Goal: Contribute content: Add original content to the website for others to see

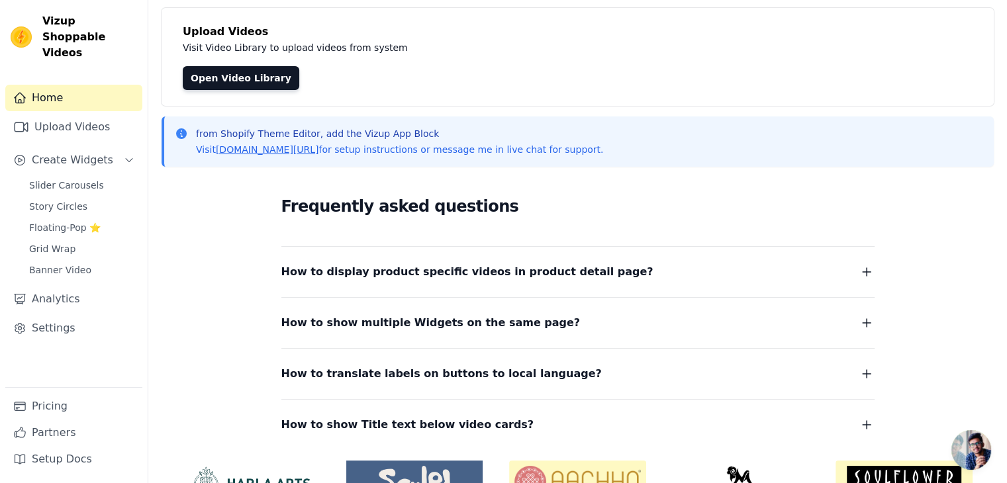
scroll to position [69, 0]
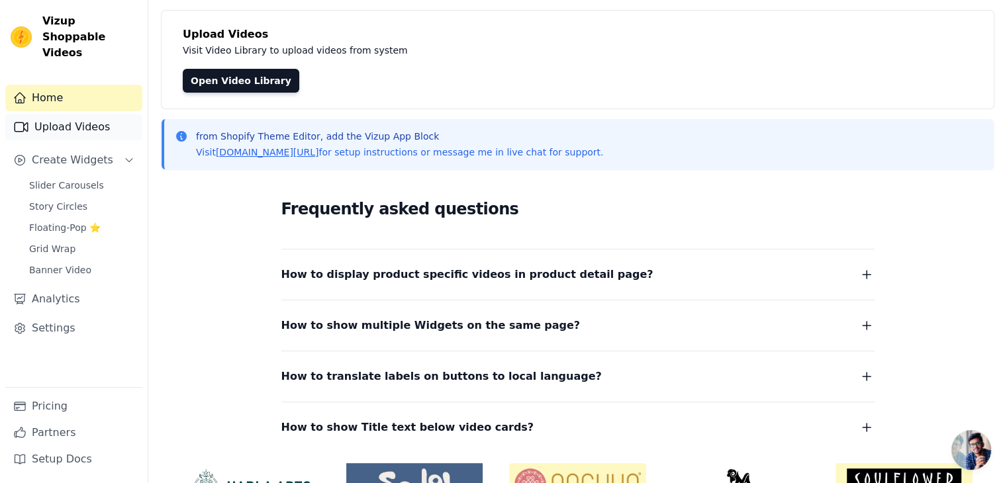
click at [63, 117] on link "Upload Videos" at bounding box center [73, 127] width 137 height 26
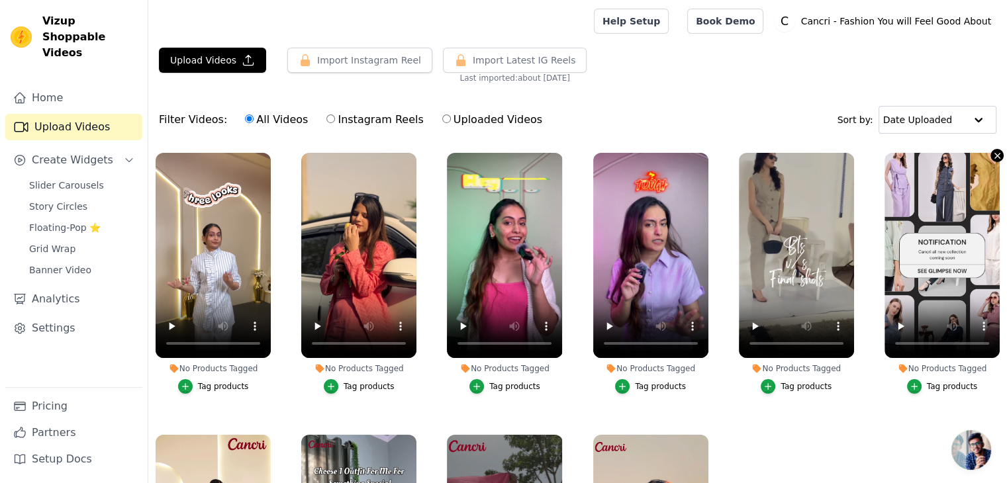
click at [993, 158] on icon "button" at bounding box center [998, 156] width 10 height 10
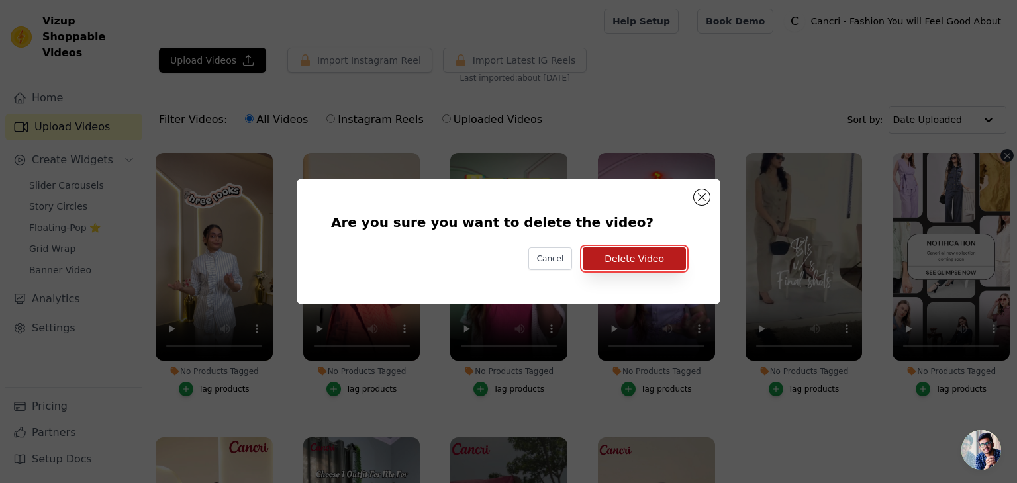
click at [646, 260] on button "Delete Video" at bounding box center [634, 259] width 103 height 23
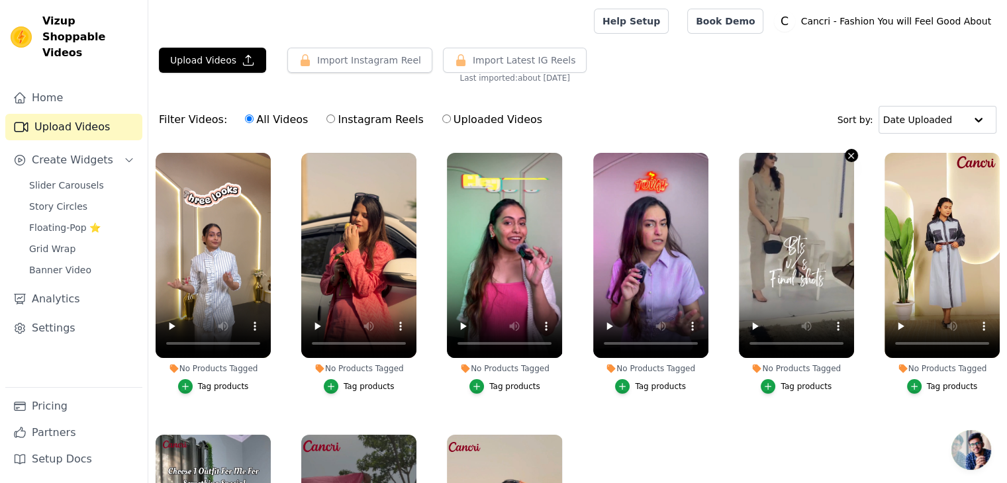
click at [849, 157] on icon "button" at bounding box center [851, 155] width 5 height 5
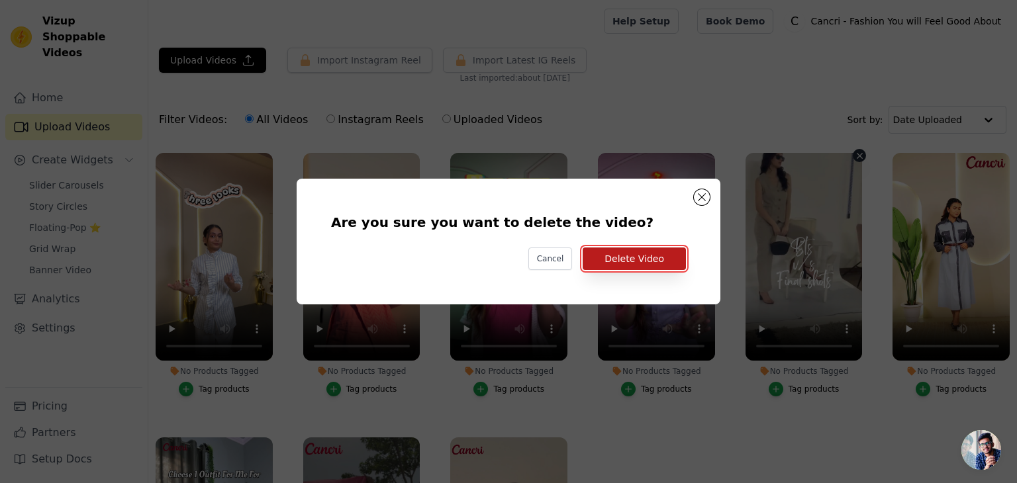
click at [639, 262] on button "Delete Video" at bounding box center [634, 259] width 103 height 23
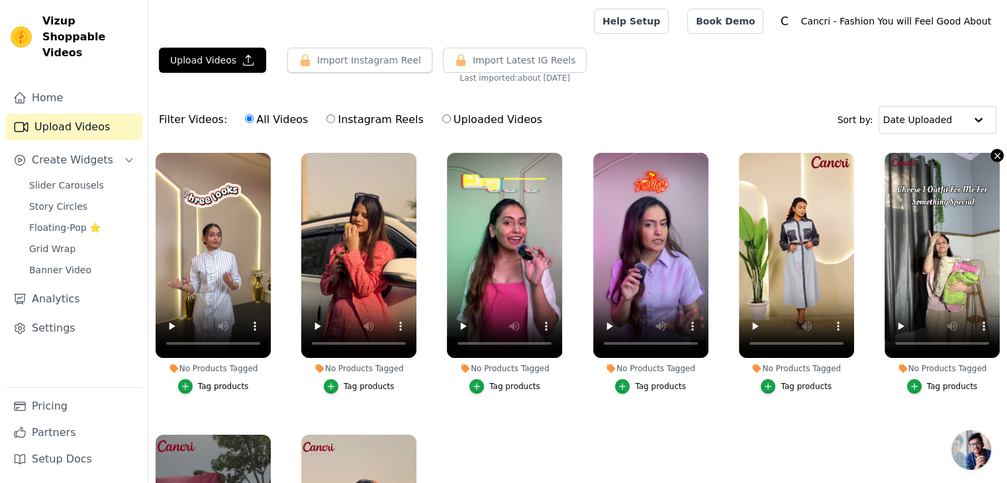
click at [993, 156] on icon "button" at bounding box center [998, 156] width 10 height 10
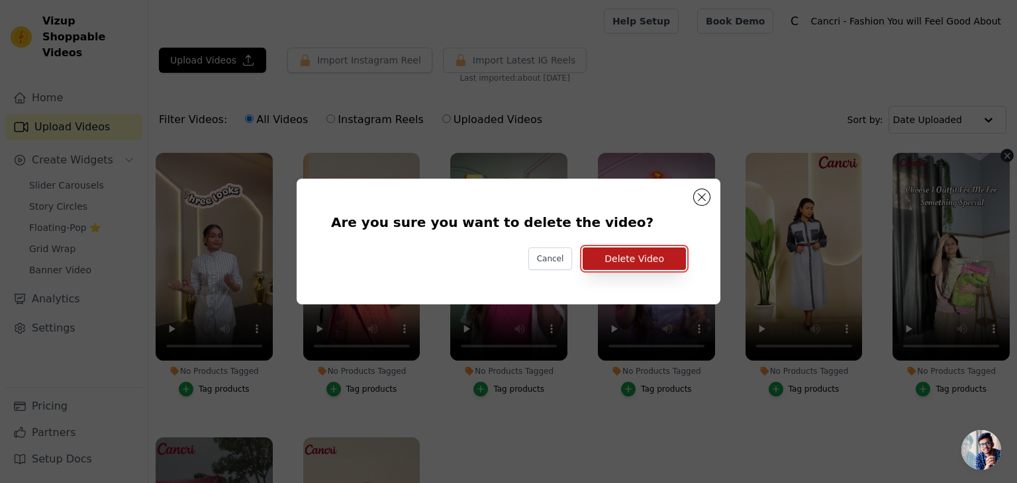
click at [633, 262] on button "Delete Video" at bounding box center [634, 259] width 103 height 23
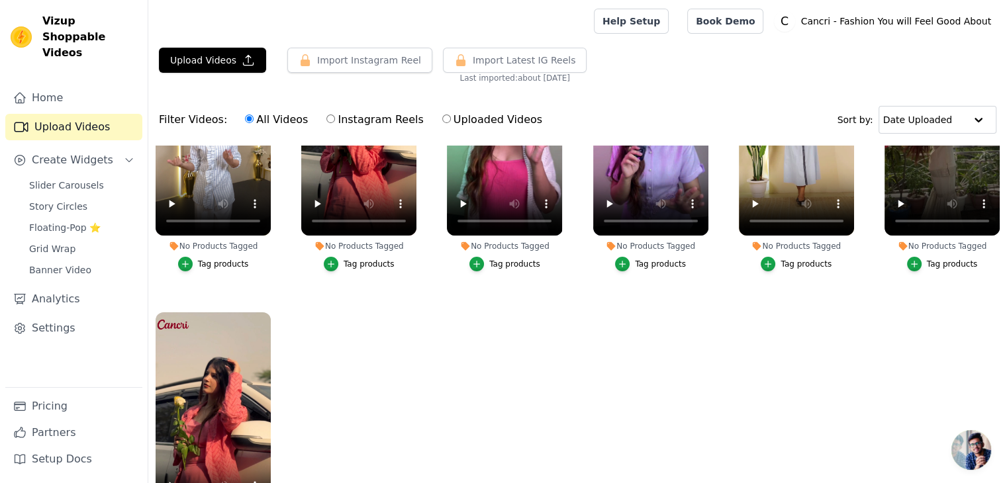
scroll to position [126, 0]
click at [264, 312] on icon "button" at bounding box center [269, 315] width 10 height 10
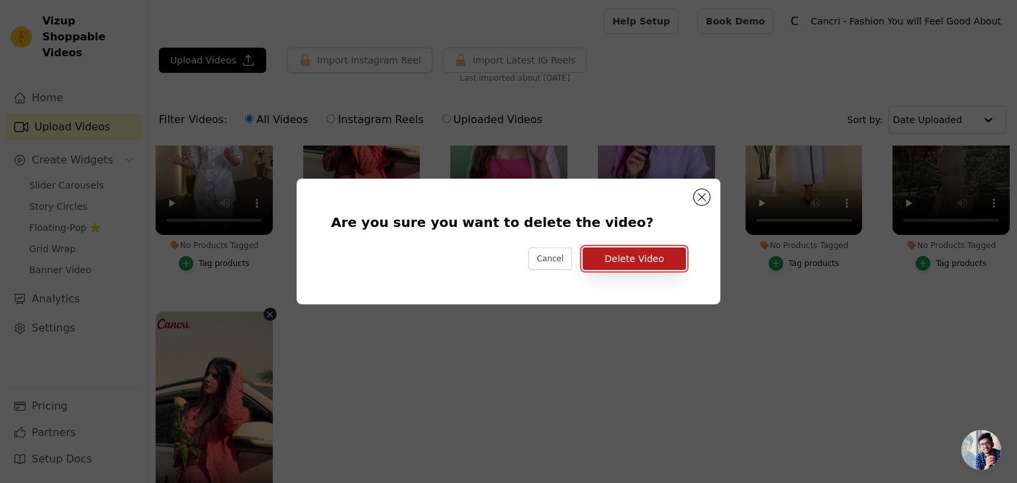
click at [642, 256] on button "Delete Video" at bounding box center [634, 259] width 103 height 23
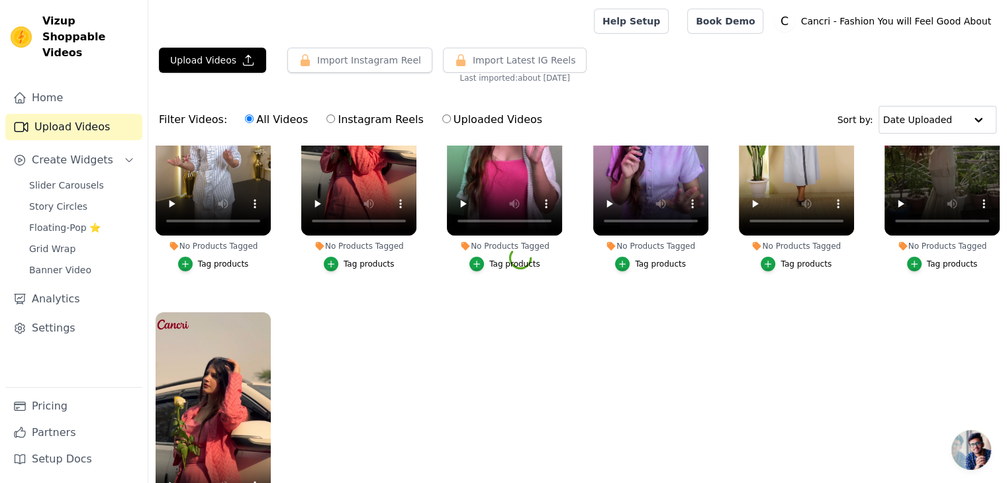
scroll to position [0, 0]
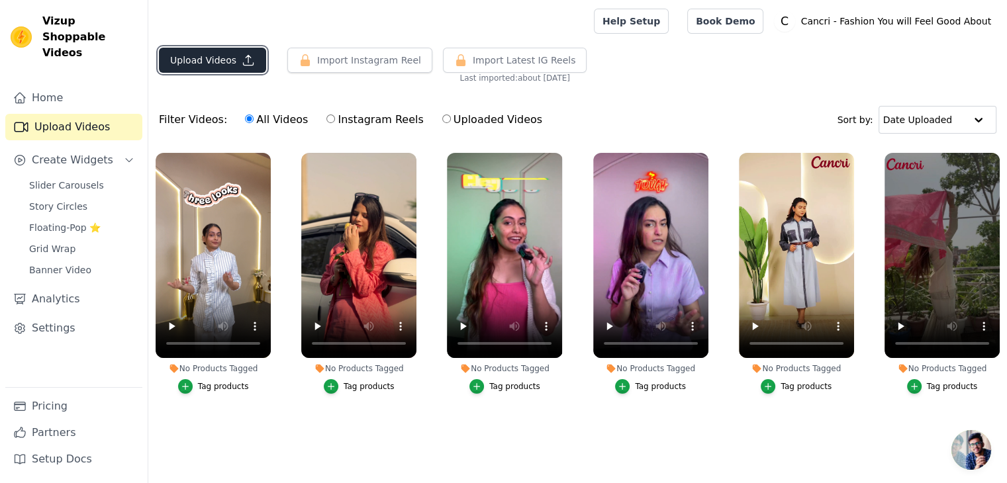
click at [201, 58] on button "Upload Videos" at bounding box center [212, 60] width 107 height 25
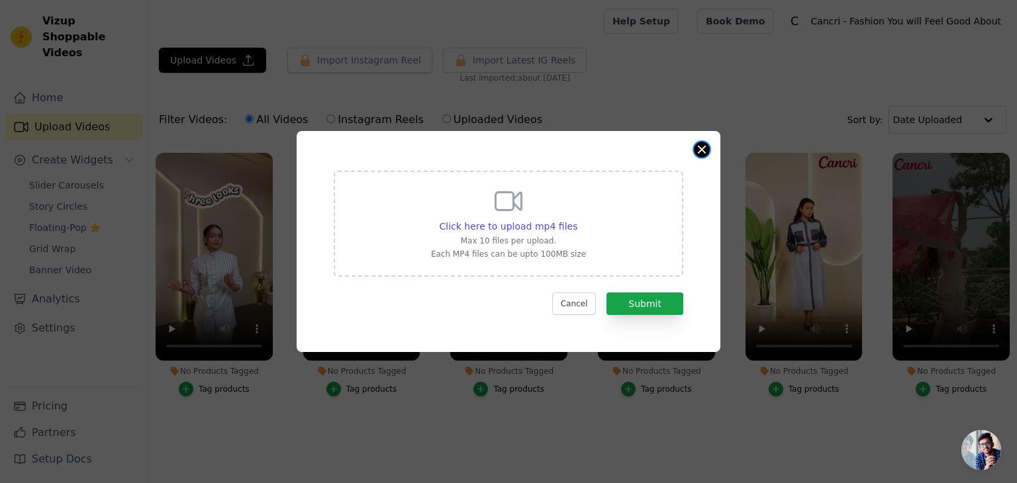
click at [703, 150] on button "Close modal" at bounding box center [702, 150] width 16 height 16
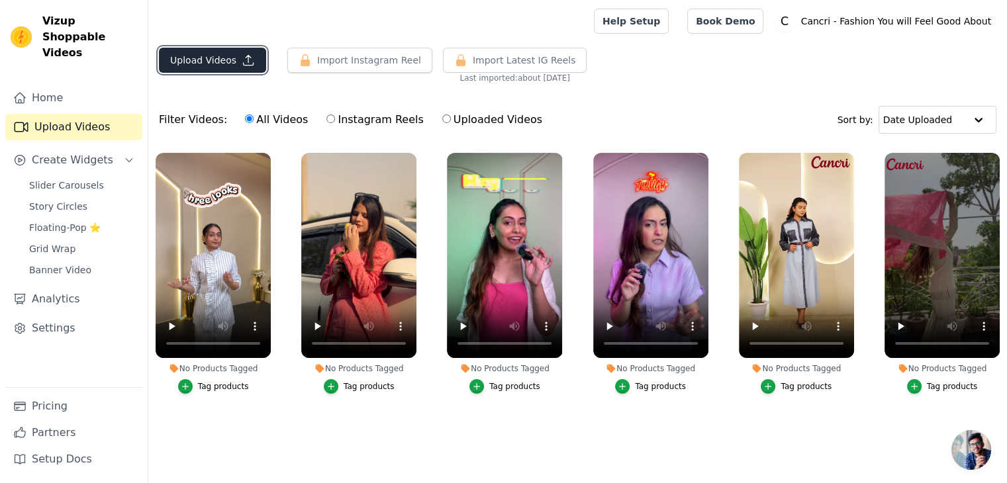
click at [211, 61] on button "Upload Videos" at bounding box center [212, 60] width 107 height 25
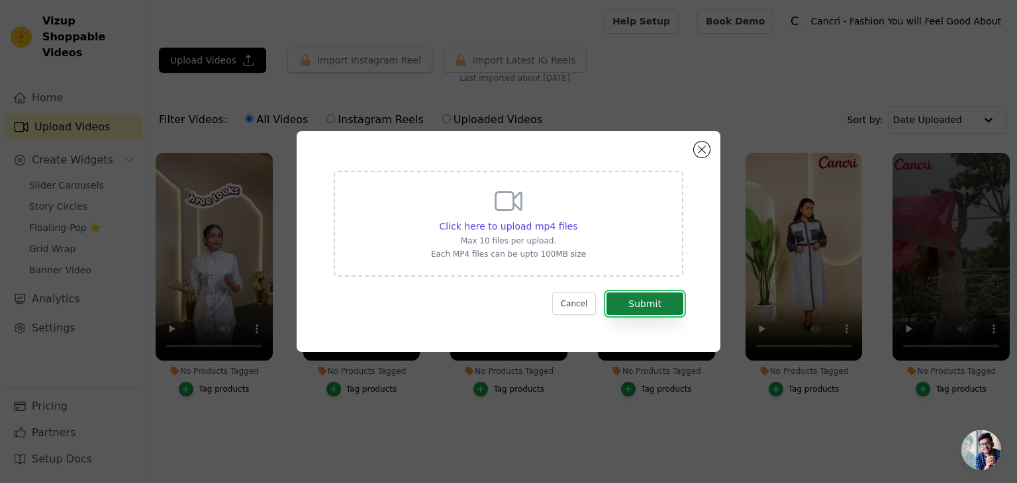
click at [654, 303] on button "Submit" at bounding box center [645, 304] width 77 height 23
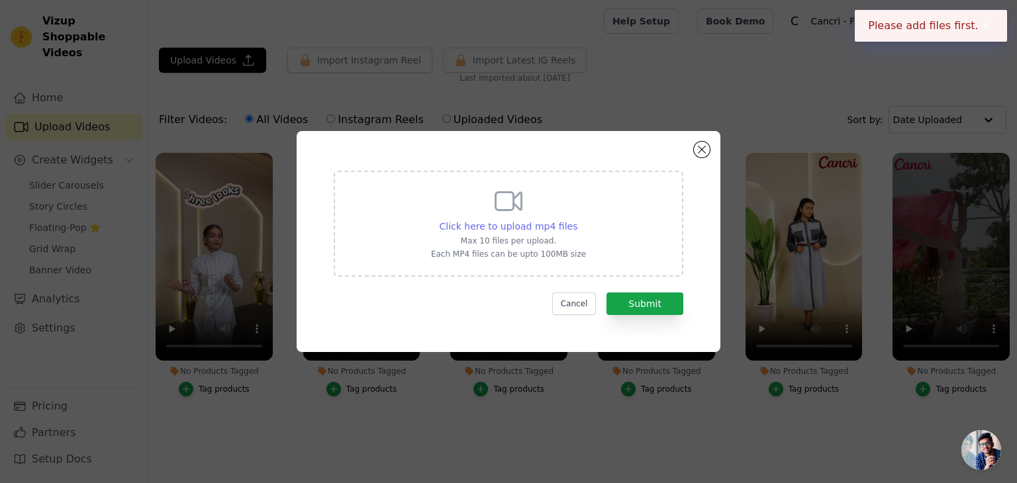
click at [506, 231] on span "Click here to upload mp4 files" at bounding box center [509, 226] width 138 height 11
click at [577, 220] on input "Click here to upload mp4 files Max 10 files per upload. Each MP4 files can be u…" at bounding box center [577, 219] width 1 height 1
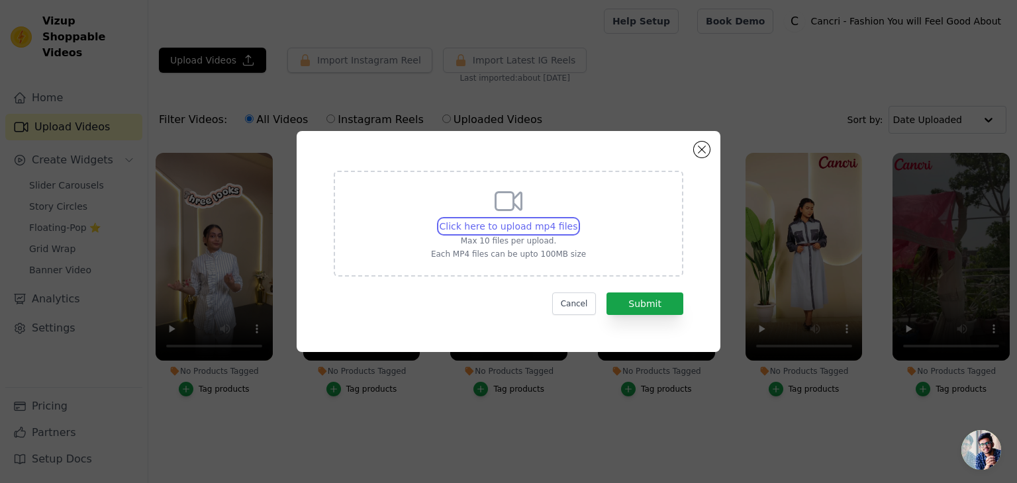
type input "C:\fakepath\Waist coat.mp4"
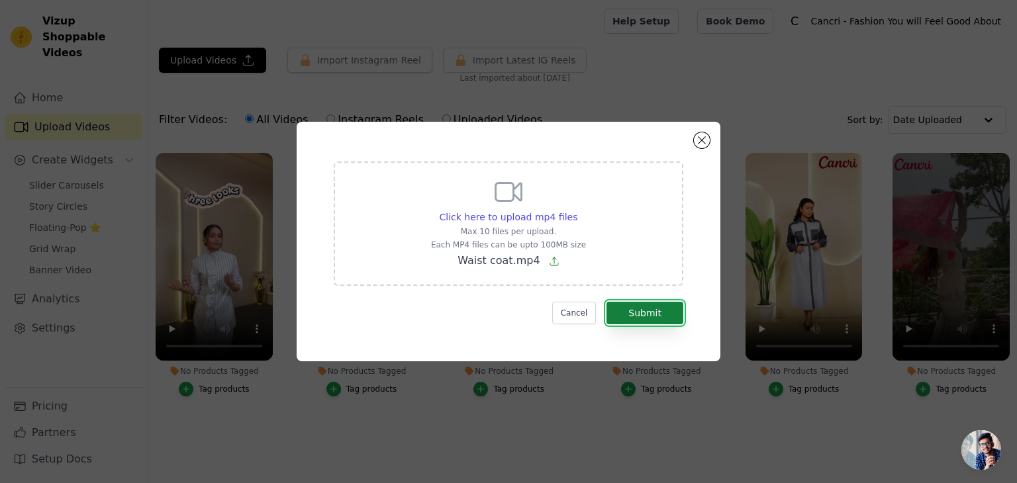
click at [652, 311] on button "Submit" at bounding box center [645, 313] width 77 height 23
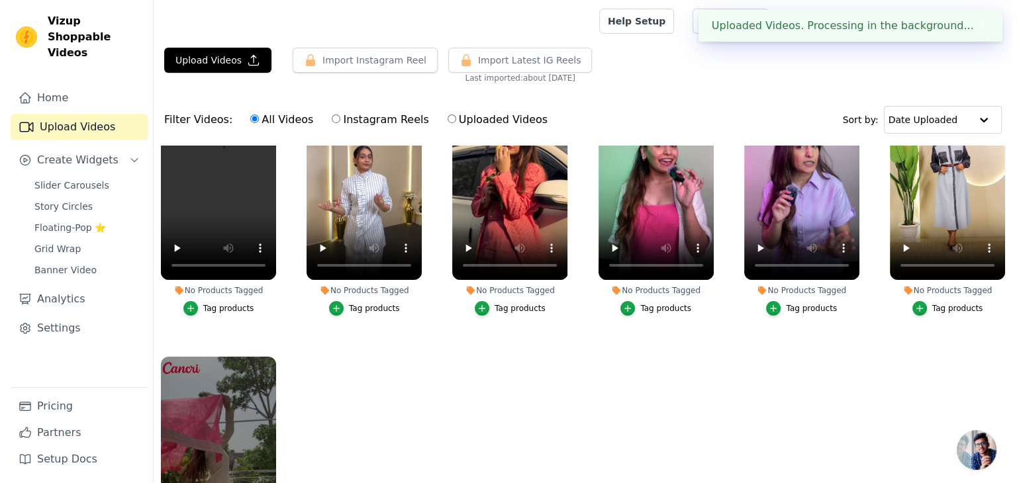
scroll to position [79, 0]
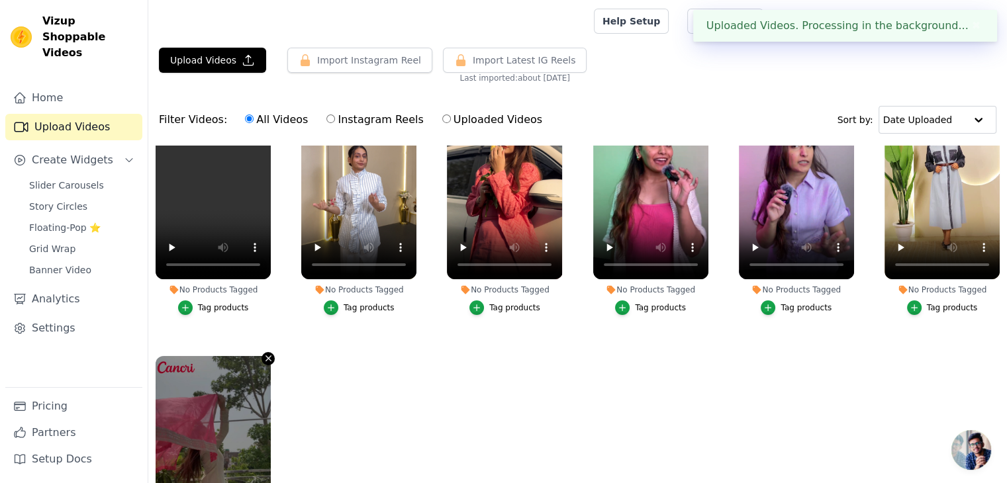
click at [268, 354] on icon "button" at bounding box center [269, 359] width 10 height 10
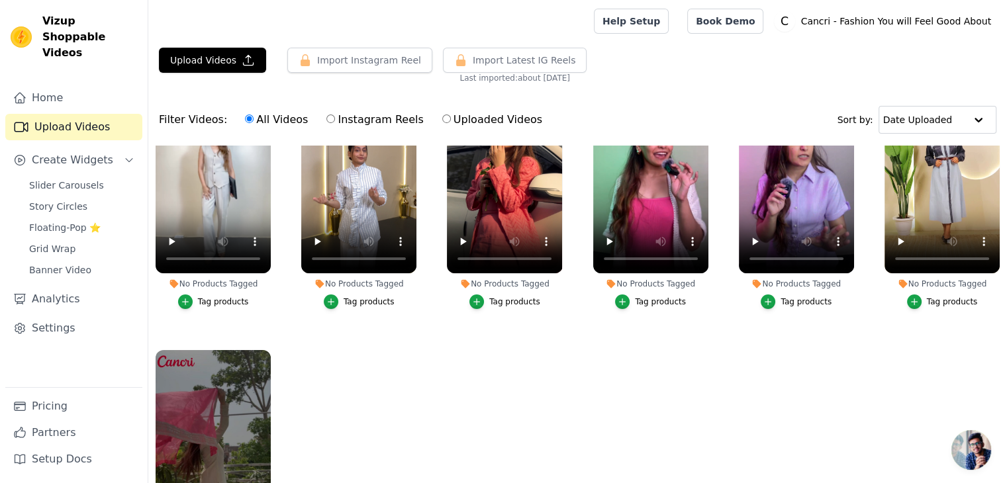
scroll to position [87, 0]
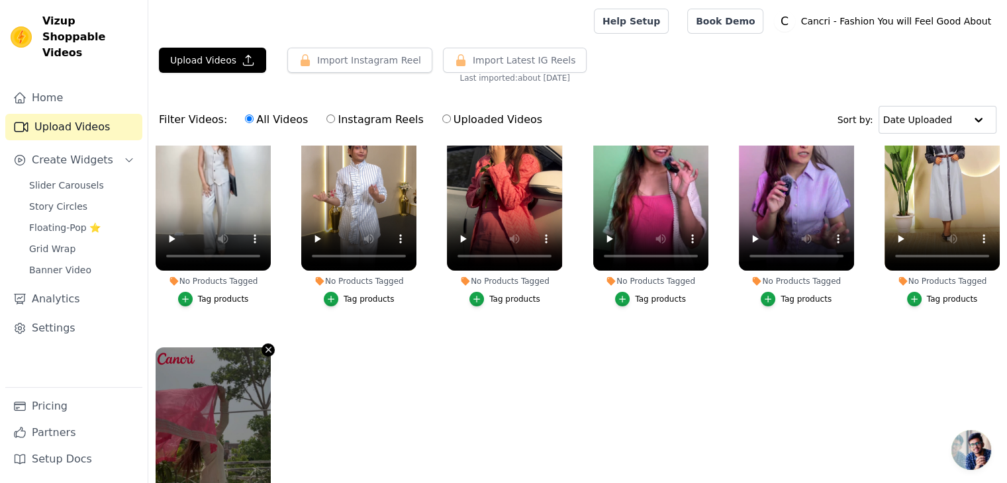
click at [264, 347] on icon "button" at bounding box center [269, 350] width 10 height 10
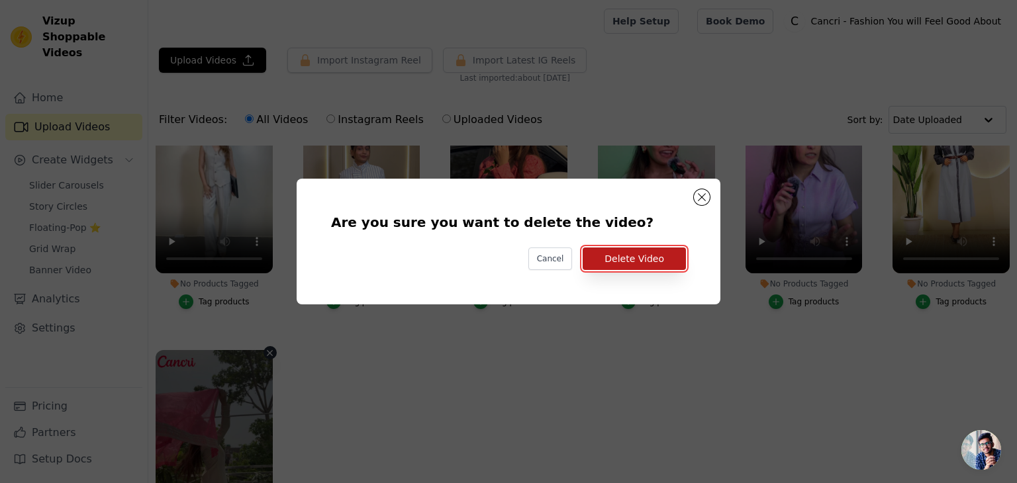
click at [646, 261] on button "Delete Video" at bounding box center [634, 259] width 103 height 23
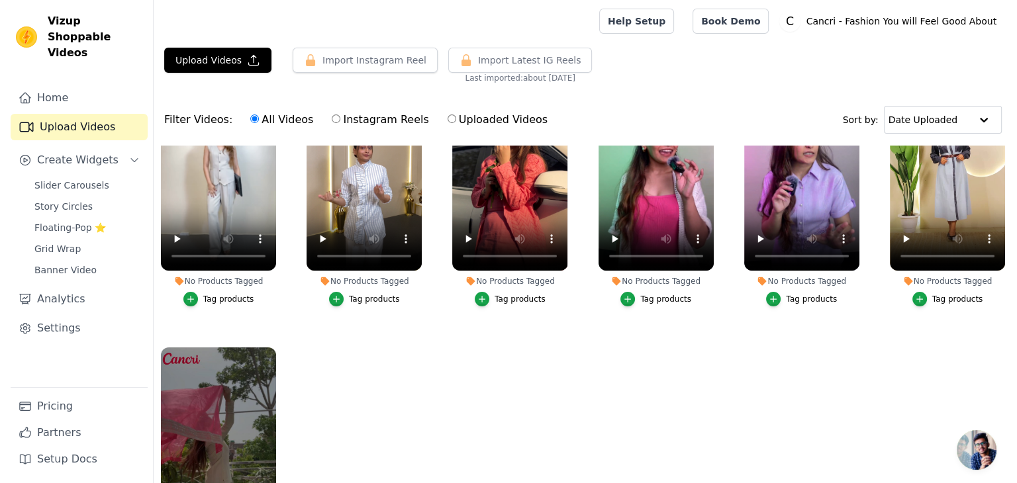
scroll to position [0, 0]
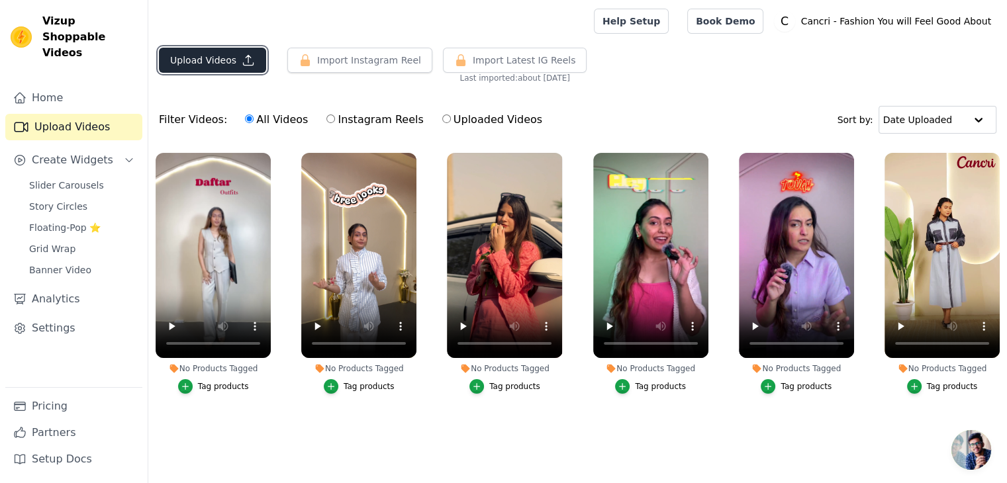
click at [242, 60] on icon "button" at bounding box center [248, 60] width 13 height 13
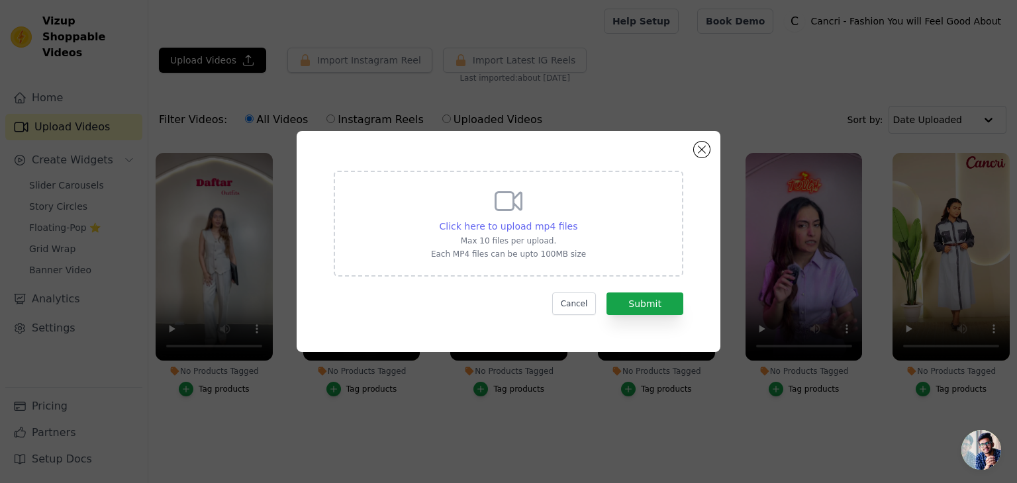
click at [554, 224] on span "Click here to upload mp4 files" at bounding box center [509, 226] width 138 height 11
click at [577, 220] on input "Click here to upload mp4 files Max 10 files per upload. Each MP4 files can be u…" at bounding box center [577, 219] width 1 height 1
click at [702, 153] on button "Close modal" at bounding box center [702, 150] width 16 height 16
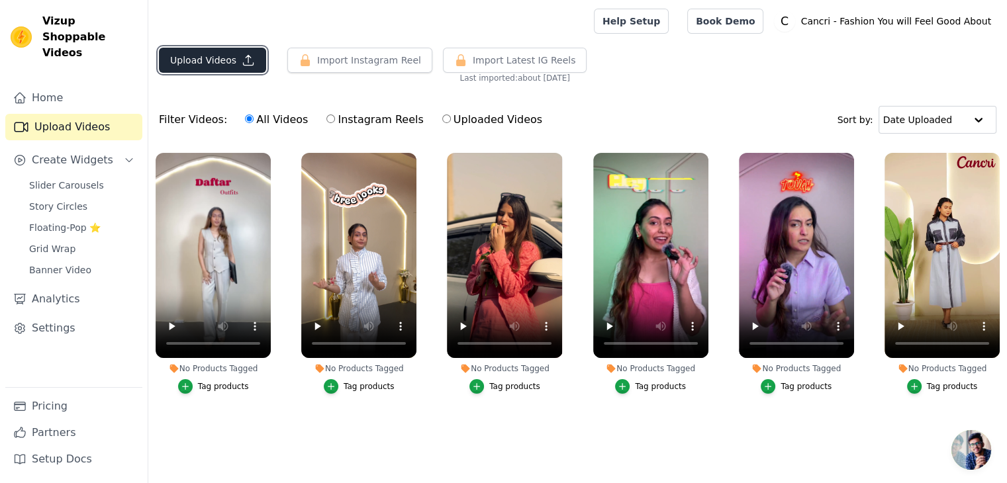
click at [227, 62] on button "Upload Videos" at bounding box center [212, 60] width 107 height 25
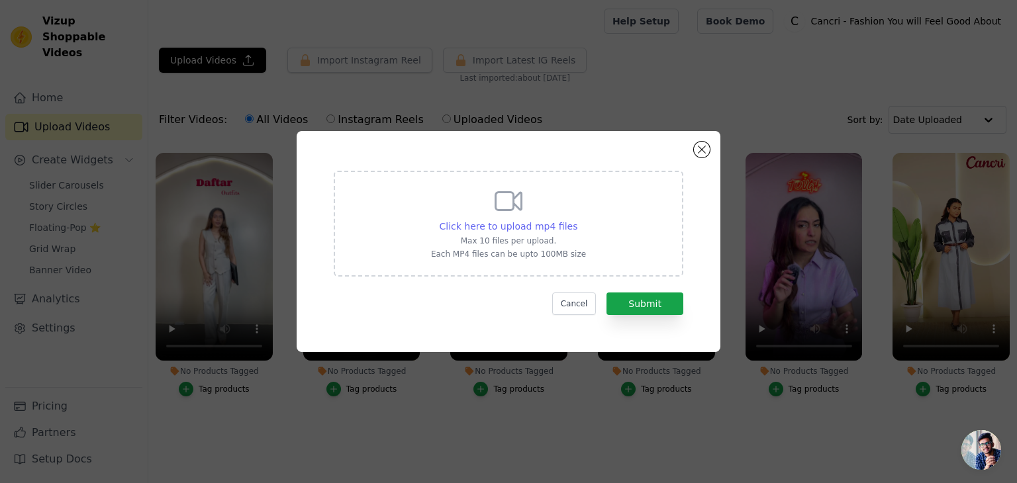
click at [526, 221] on span "Click here to upload mp4 files" at bounding box center [509, 226] width 138 height 11
click at [577, 220] on input "Click here to upload mp4 files Max 10 files per upload. Each MP4 files can be u…" at bounding box center [577, 219] width 1 height 1
click at [699, 148] on button "Close modal" at bounding box center [702, 150] width 16 height 16
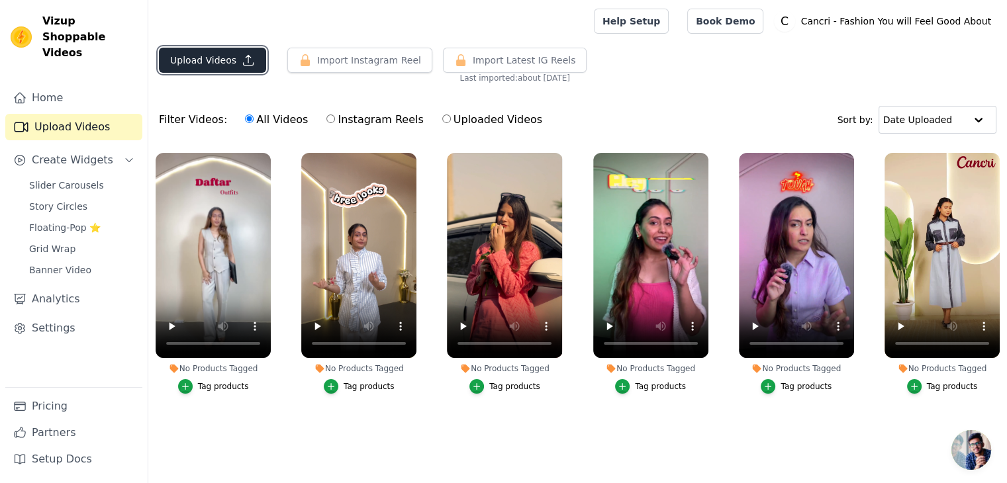
click at [222, 70] on button "Upload Videos" at bounding box center [212, 60] width 107 height 25
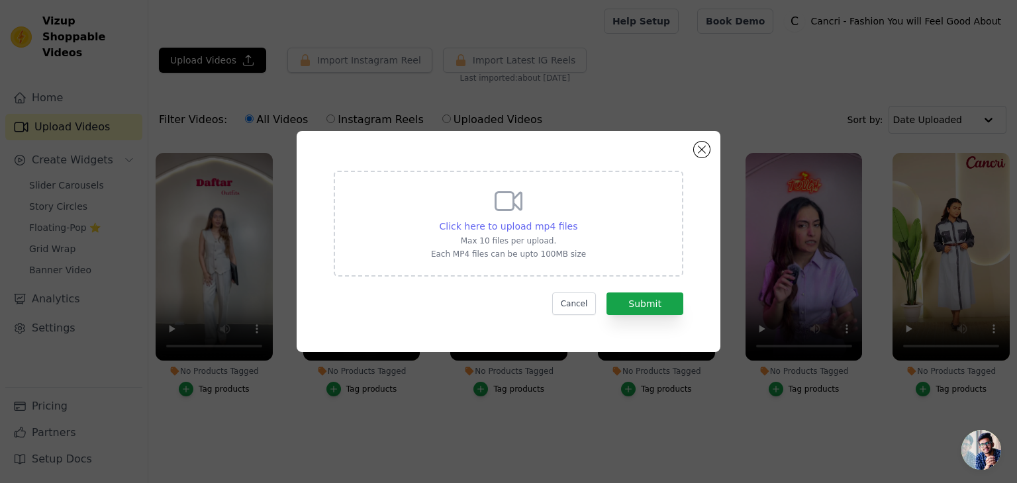
click at [472, 223] on span "Click here to upload mp4 files" at bounding box center [509, 226] width 138 height 11
click at [577, 220] on input "Click here to upload mp4 files Max 10 files per upload. Each MP4 files can be u…" at bounding box center [577, 219] width 1 height 1
click at [707, 154] on div "Click here to upload mp4 files Max 10 files per upload. Each MP4 files can be u…" at bounding box center [509, 241] width 424 height 221
click at [532, 226] on span "Click here to upload mp4 files" at bounding box center [509, 226] width 138 height 11
click at [577, 220] on input "Click here to upload mp4 files Max 10 files per upload. Each MP4 files can be u…" at bounding box center [577, 219] width 1 height 1
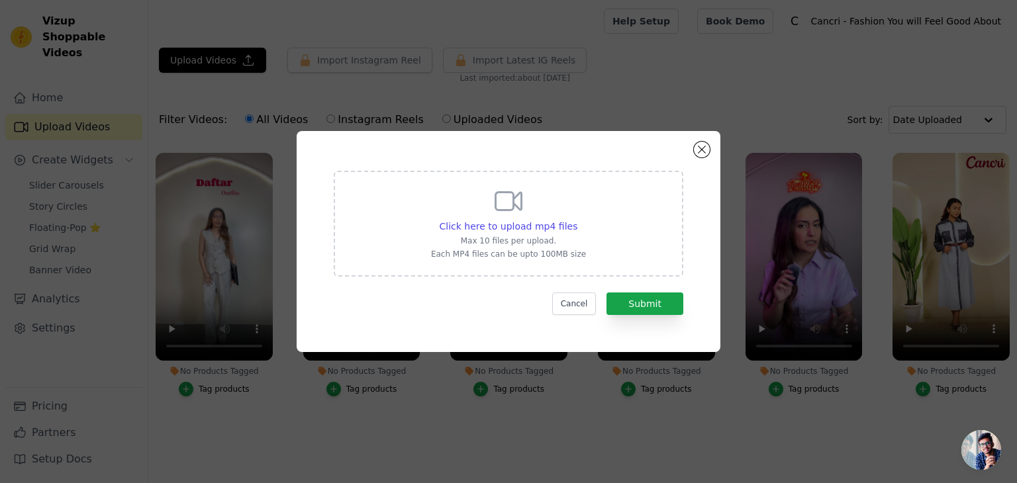
click at [693, 149] on div "Click here to upload mp4 files Max 10 files per upload. Each MP4 files can be u…" at bounding box center [509, 241] width 424 height 221
click at [708, 151] on button "Close modal" at bounding box center [702, 150] width 16 height 16
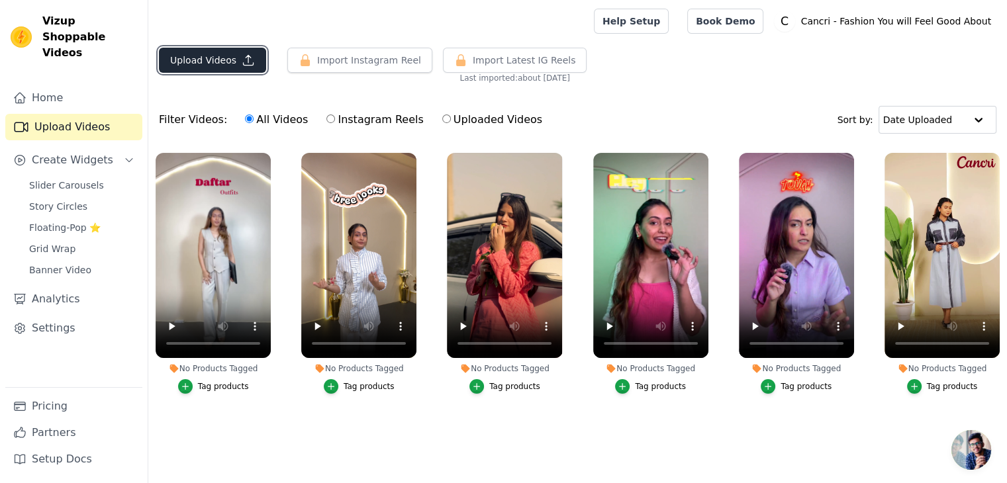
click at [241, 69] on button "Upload Videos" at bounding box center [212, 60] width 107 height 25
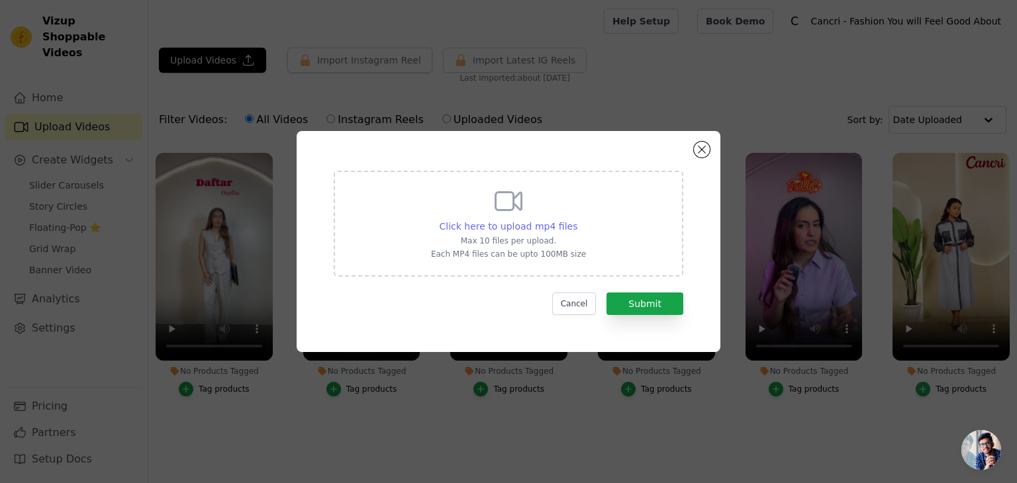
click at [523, 221] on span "Click here to upload mp4 files" at bounding box center [509, 226] width 138 height 11
click at [577, 220] on input "Click here to upload mp4 files Max 10 files per upload. Each MP4 files can be u…" at bounding box center [577, 219] width 1 height 1
click at [701, 156] on button "Close modal" at bounding box center [702, 150] width 16 height 16
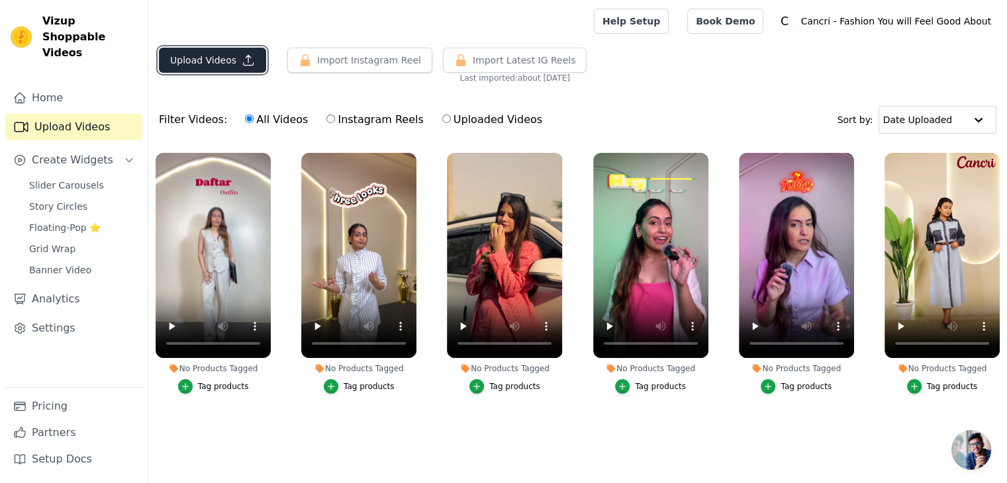
click at [214, 64] on button "Upload Videos" at bounding box center [212, 60] width 107 height 25
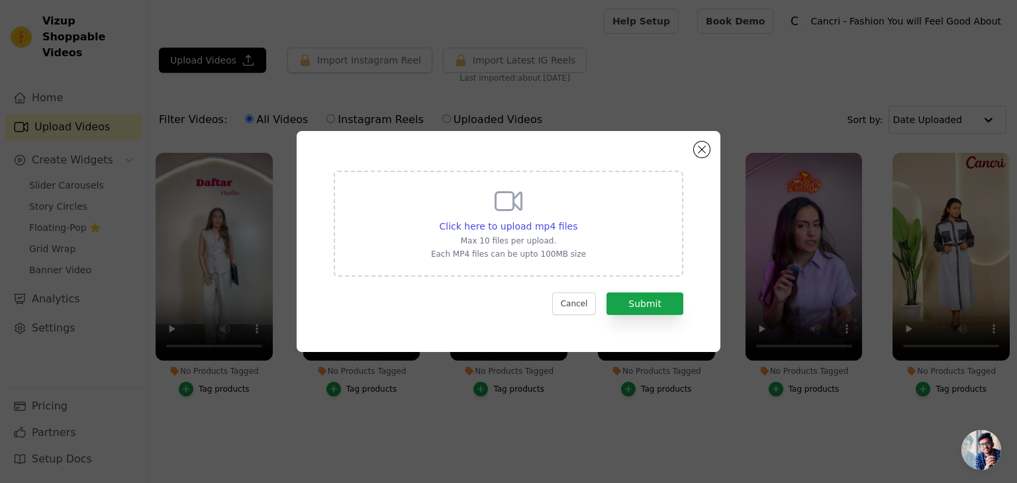
click at [503, 216] on icon at bounding box center [509, 201] width 32 height 32
click at [577, 219] on input "Click here to upload mp4 files Max 10 files per upload. Each MP4 files can be u…" at bounding box center [577, 219] width 1 height 1
click at [702, 154] on button "Close modal" at bounding box center [702, 150] width 16 height 16
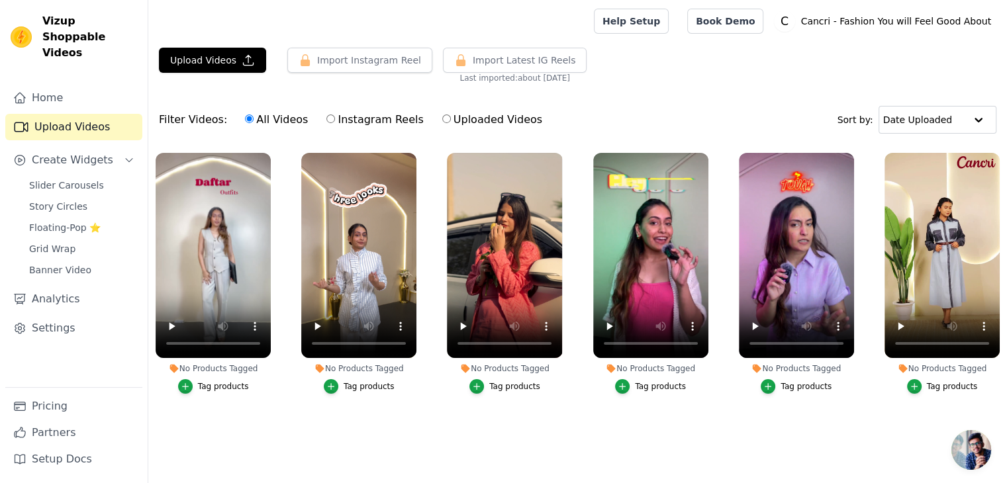
click at [491, 422] on ul "No Products Tagged Tag products No Products Tagged Tag products No Products Tag…" at bounding box center [577, 297] width 859 height 303
click at [215, 386] on div "Tag products" at bounding box center [223, 386] width 51 height 11
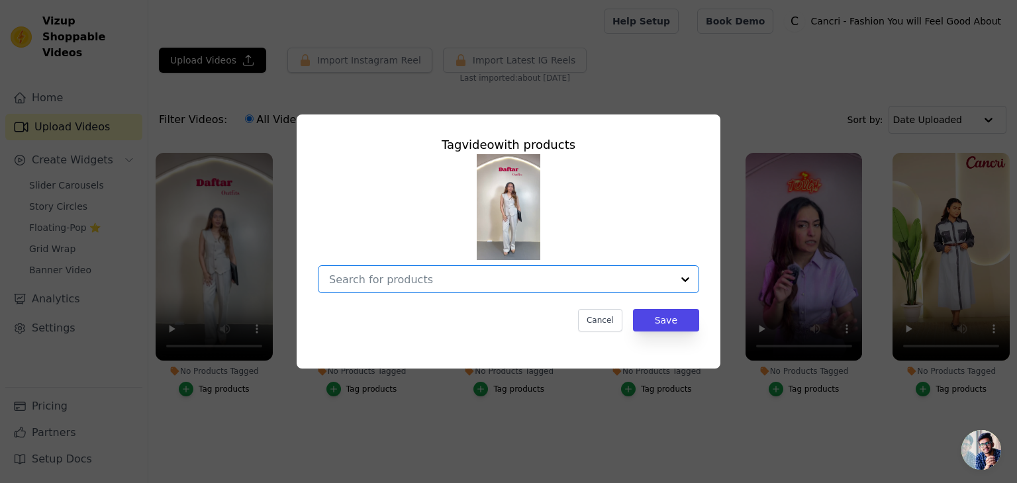
click at [466, 284] on input "No Products Tagged Tag video with products Option undefined, selected. Select i…" at bounding box center [500, 279] width 343 height 13
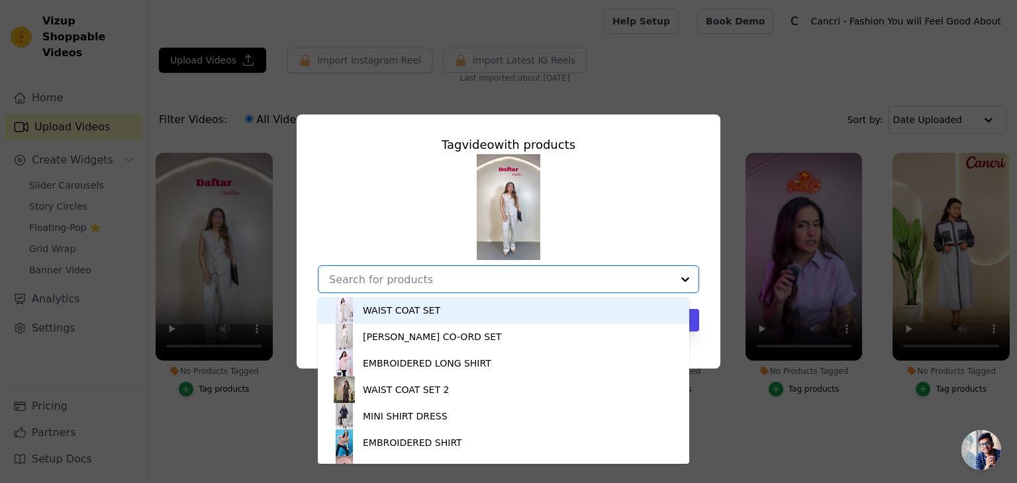
click at [468, 303] on div "WAIST COAT SET" at bounding box center [503, 310] width 345 height 26
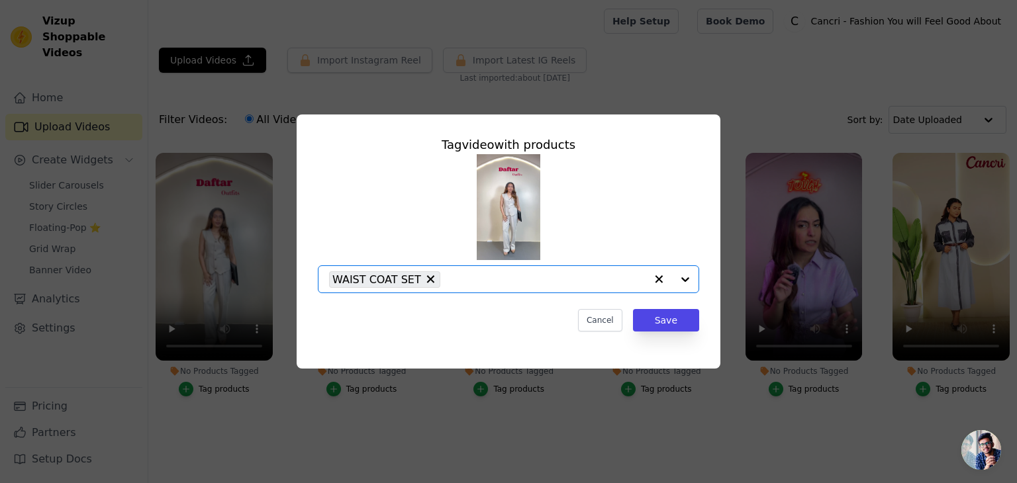
click at [496, 282] on input "No Products Tagged Tag video with products Option WAIST COAT SET, selected. Sel…" at bounding box center [546, 279] width 199 height 13
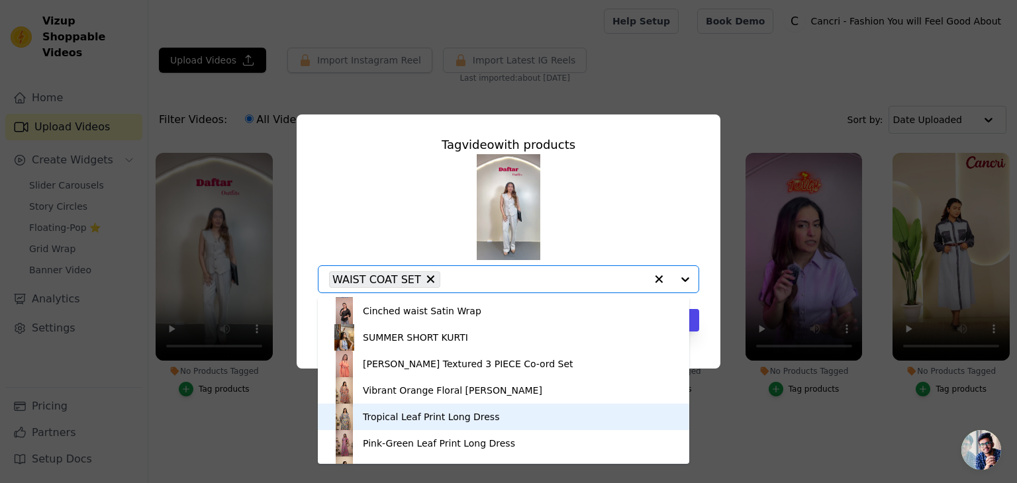
scroll to position [212, 0]
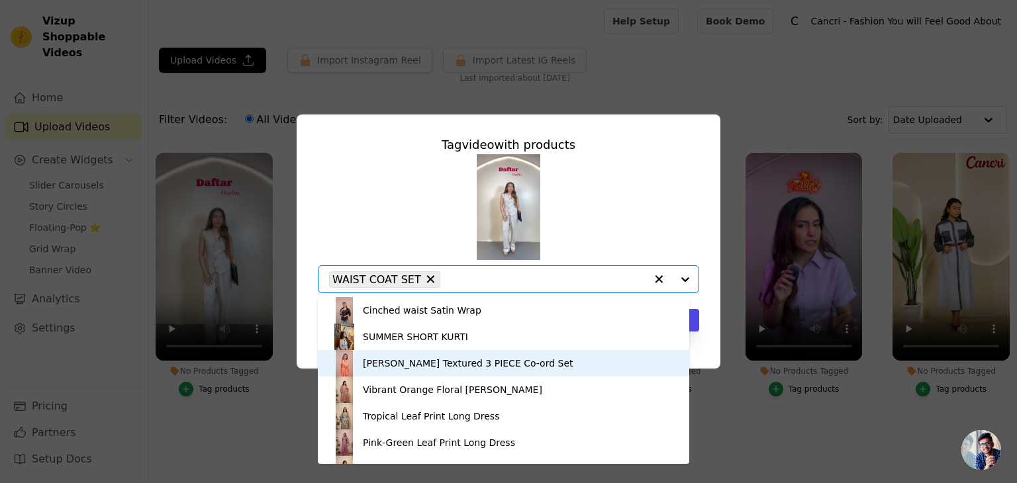
click at [429, 360] on div "[PERSON_NAME] Textured 3 PIECE Co-ord Set" at bounding box center [468, 363] width 211 height 13
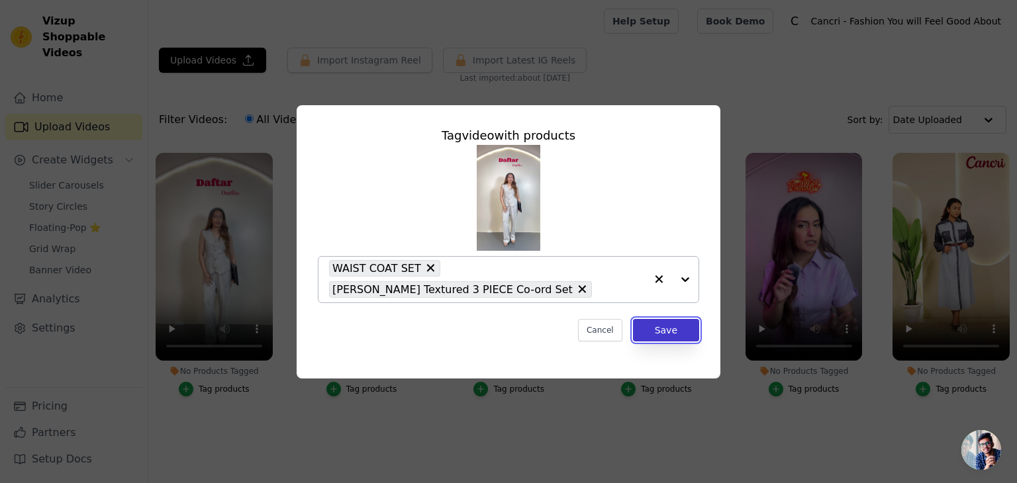
click at [683, 326] on button "Save" at bounding box center [666, 330] width 66 height 23
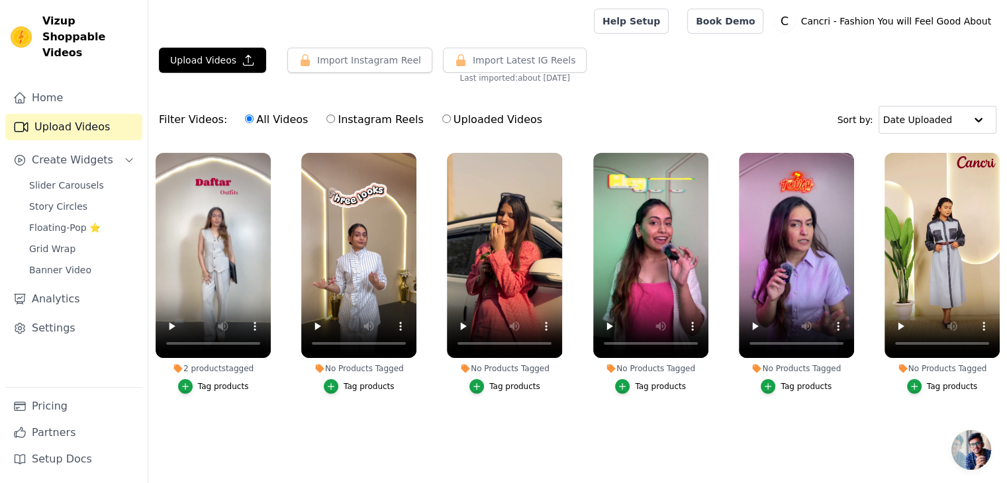
click at [363, 388] on div "Tag products" at bounding box center [369, 386] width 51 height 11
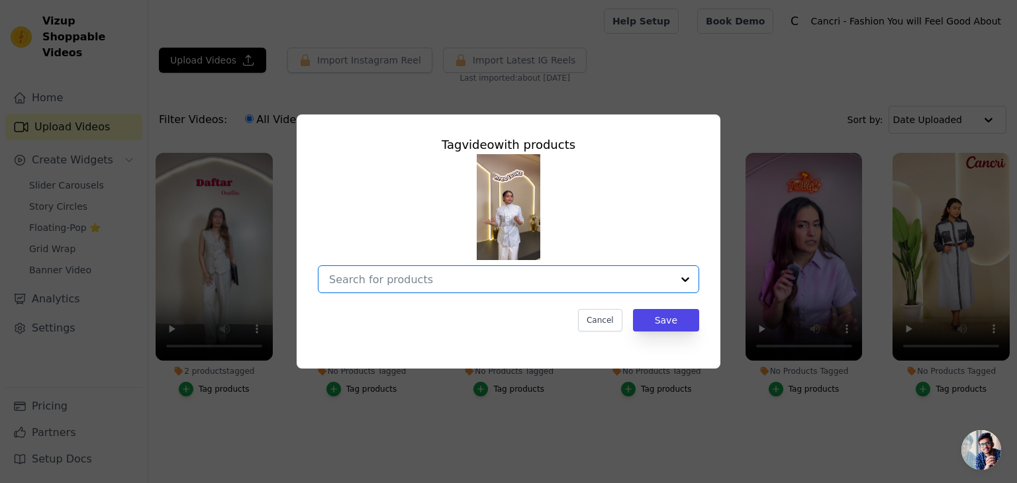
click at [518, 284] on input "No Products Tagged Tag video with products Option undefined, selected. Select i…" at bounding box center [500, 279] width 343 height 13
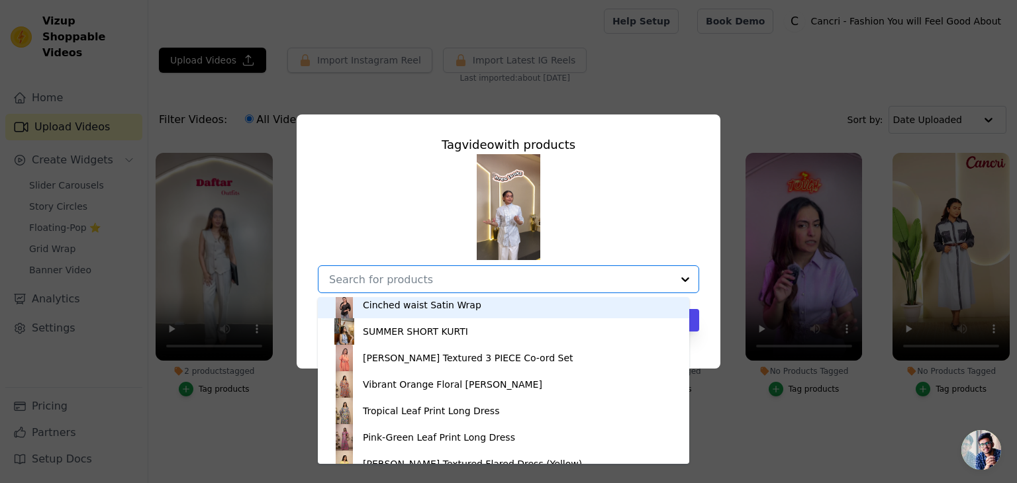
scroll to position [217, 0]
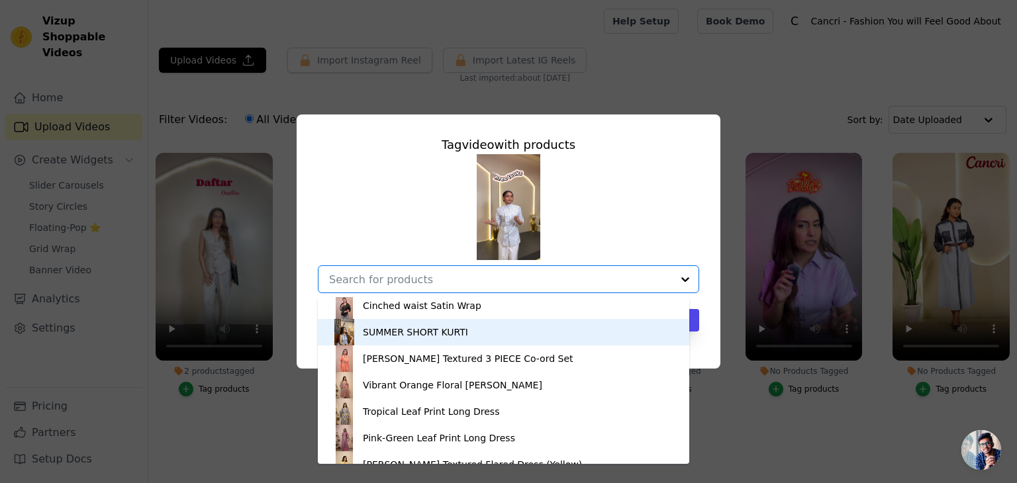
click at [401, 337] on div "SUMMER SHORT KURTI" at bounding box center [415, 332] width 105 height 13
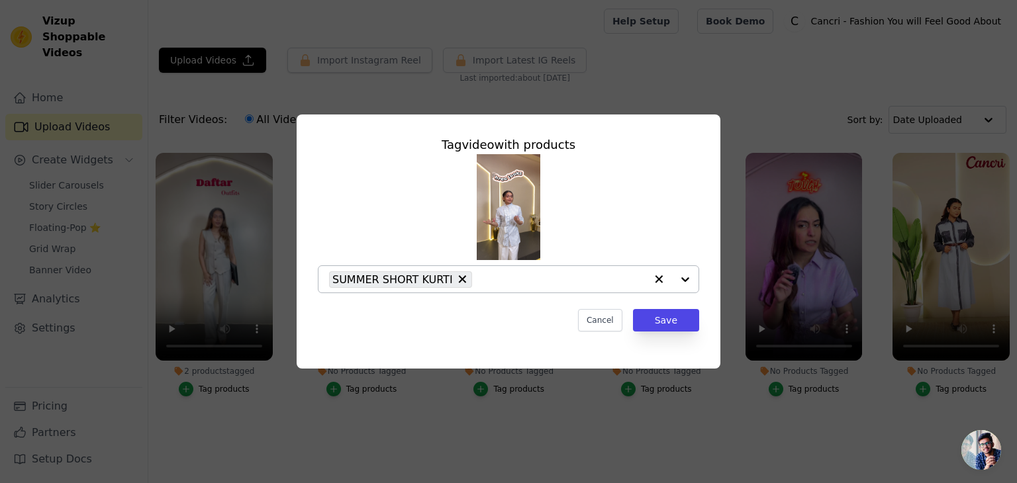
click at [485, 288] on div "SUMMER SHORT KURTI" at bounding box center [487, 279] width 317 height 26
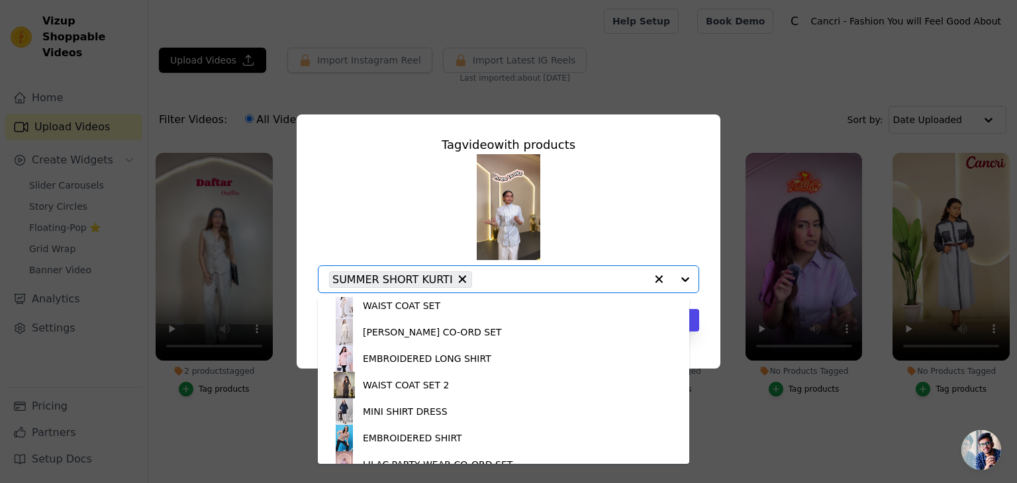
scroll to position [0, 0]
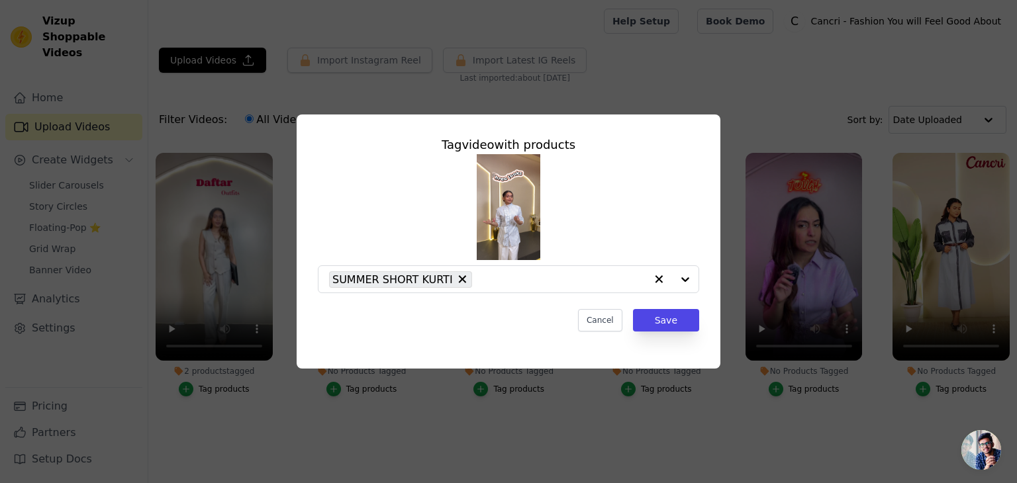
click at [697, 256] on div "SUMMER SHORT KURTI" at bounding box center [508, 223] width 381 height 139
click at [540, 279] on input "No Products Tagged Tag video with products SUMMER SHORT KURTI Cancel Save Tag p…" at bounding box center [562, 279] width 167 height 13
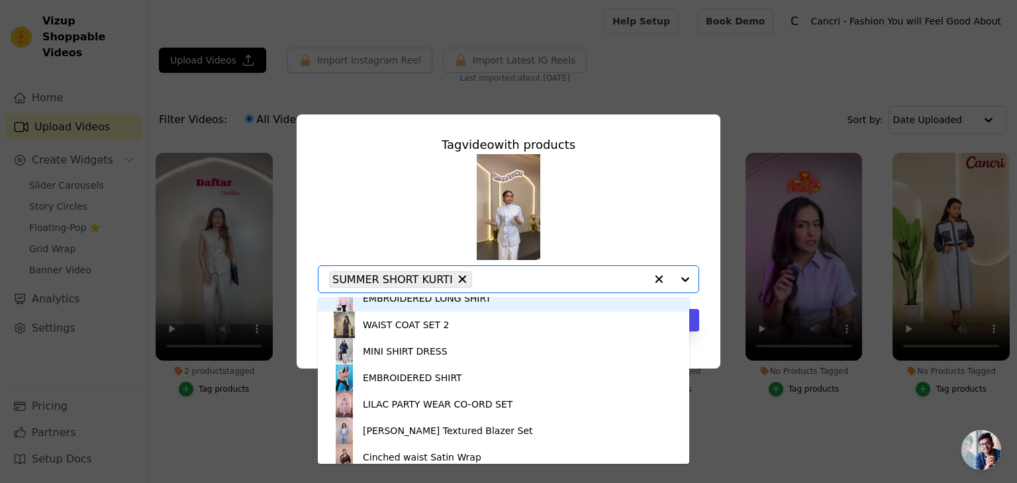
scroll to position [66, 0]
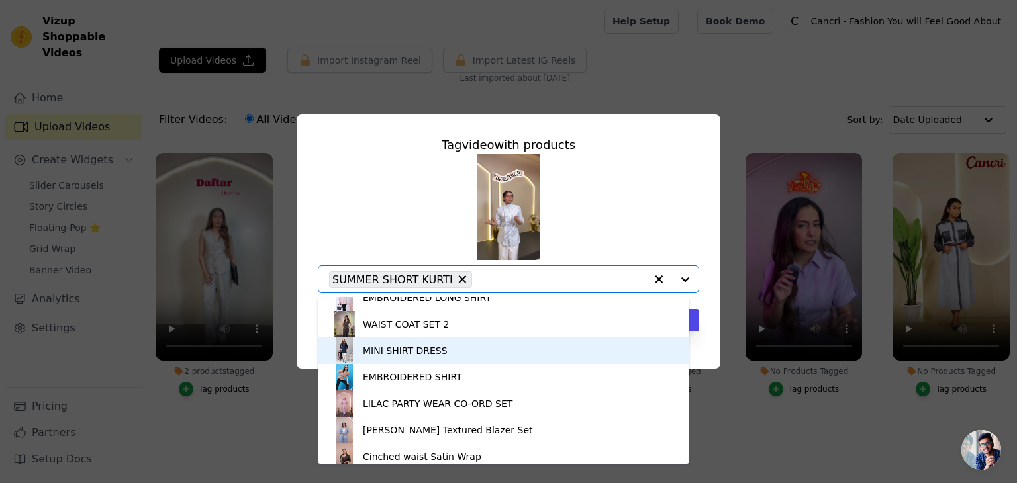
click at [418, 348] on div "MINI SHIRT DRESS" at bounding box center [405, 350] width 85 height 13
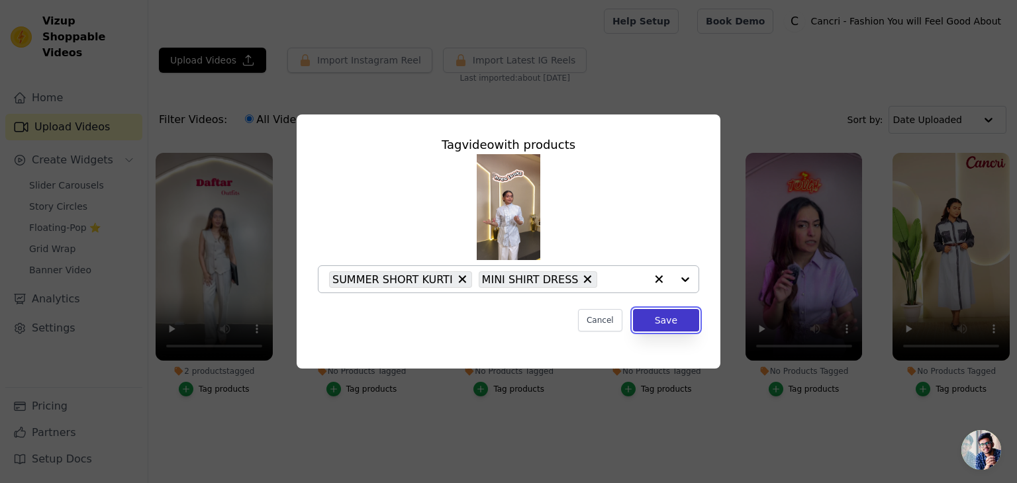
click at [676, 327] on button "Save" at bounding box center [666, 320] width 66 height 23
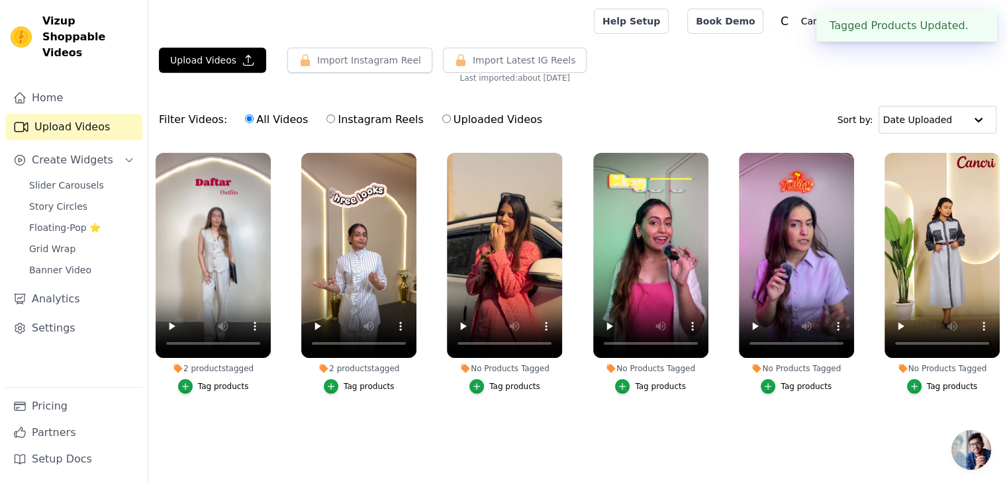
click at [213, 387] on div "Tag products" at bounding box center [223, 386] width 51 height 11
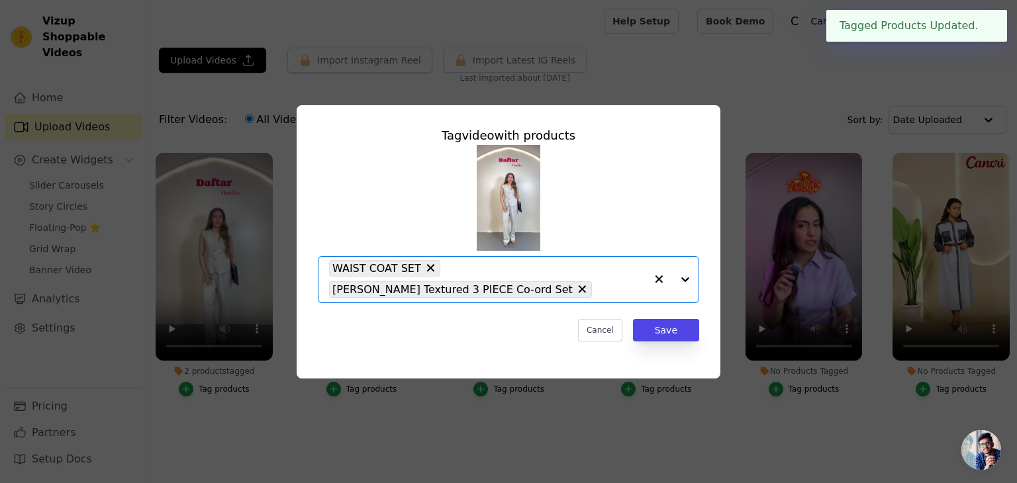
click at [599, 289] on input "2 products tagged Tag video with products Option WAIST COAT SET, [PERSON_NAME] …" at bounding box center [622, 289] width 47 height 13
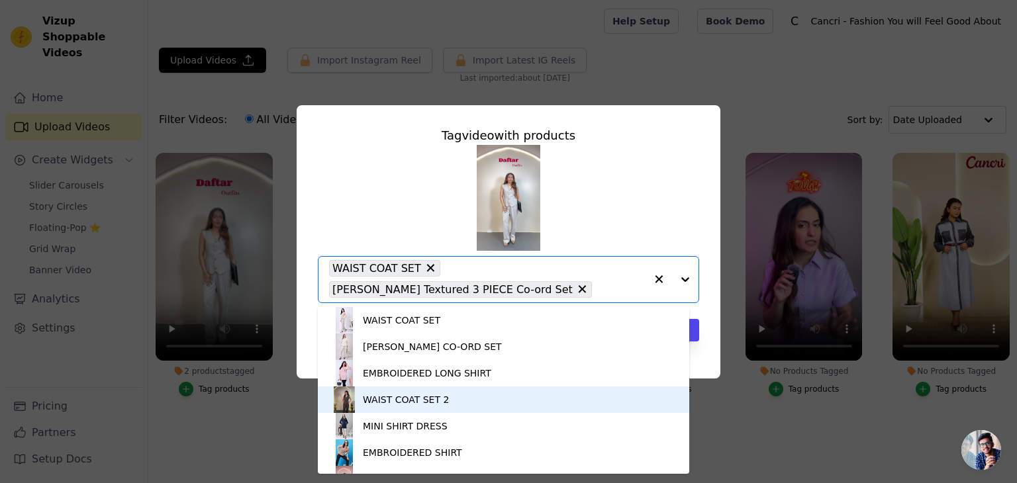
click at [415, 399] on div "WAIST COAT SET 2" at bounding box center [406, 399] width 86 height 13
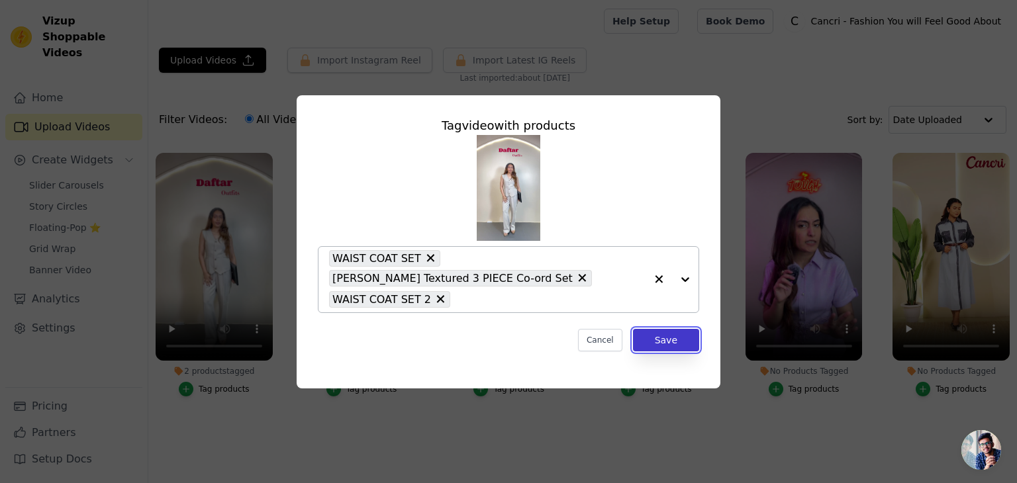
click at [669, 329] on button "Save" at bounding box center [666, 340] width 66 height 23
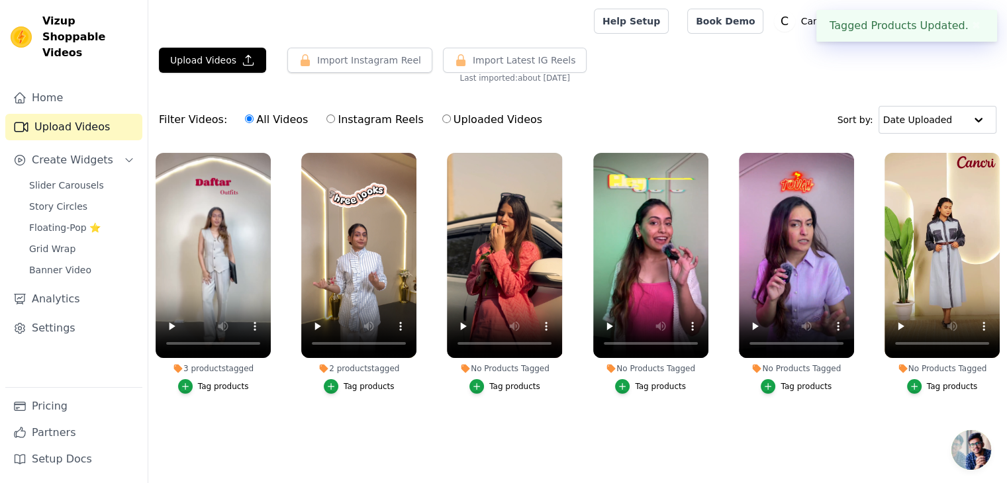
click at [350, 383] on div "Tag products" at bounding box center [369, 386] width 51 height 11
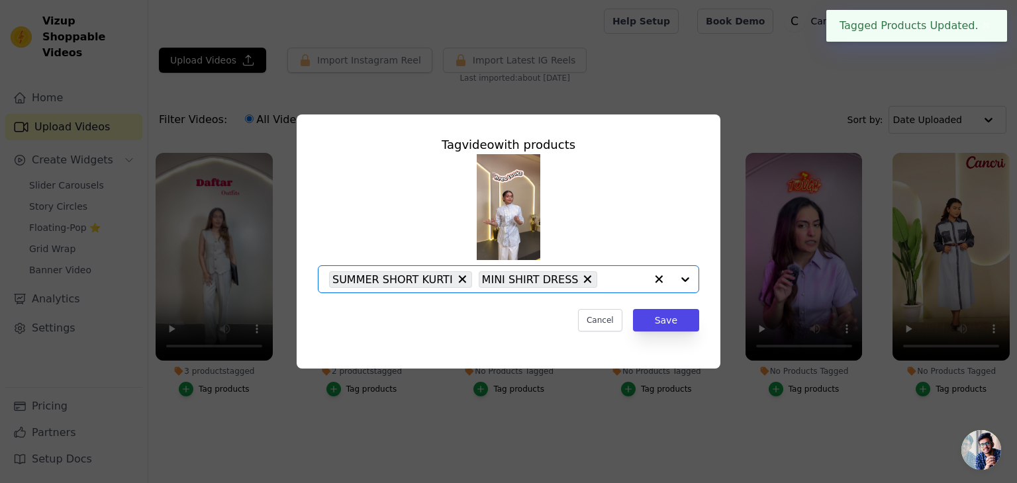
click at [604, 276] on input "2 products tagged Tag video with products Option SUMMER SHORT KURTI, MINI SHIRT…" at bounding box center [625, 279] width 42 height 13
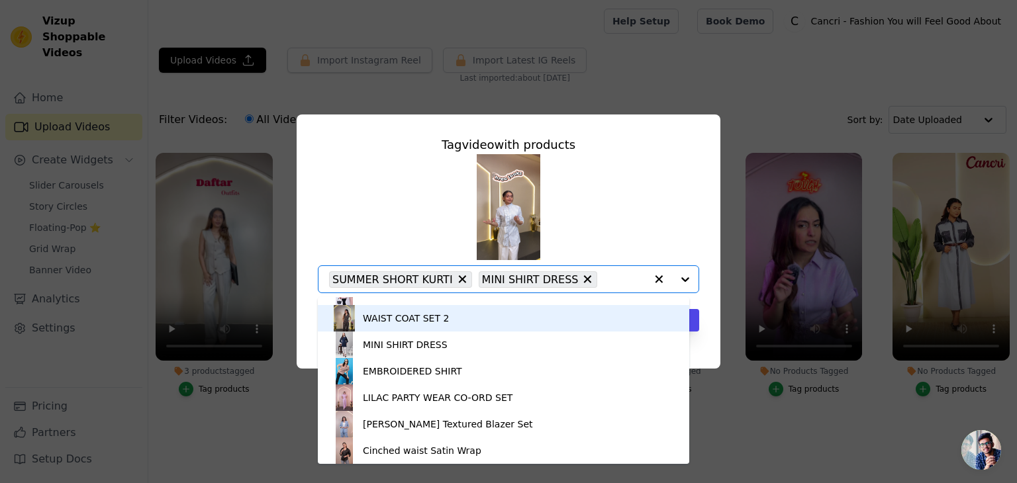
scroll to position [73, 0]
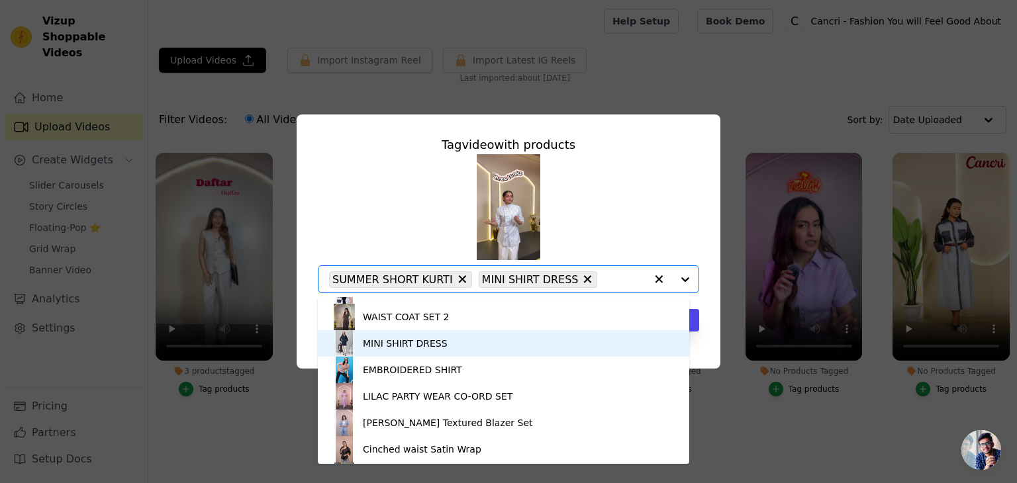
click at [389, 350] on div "MINI SHIRT DRESS" at bounding box center [503, 343] width 345 height 26
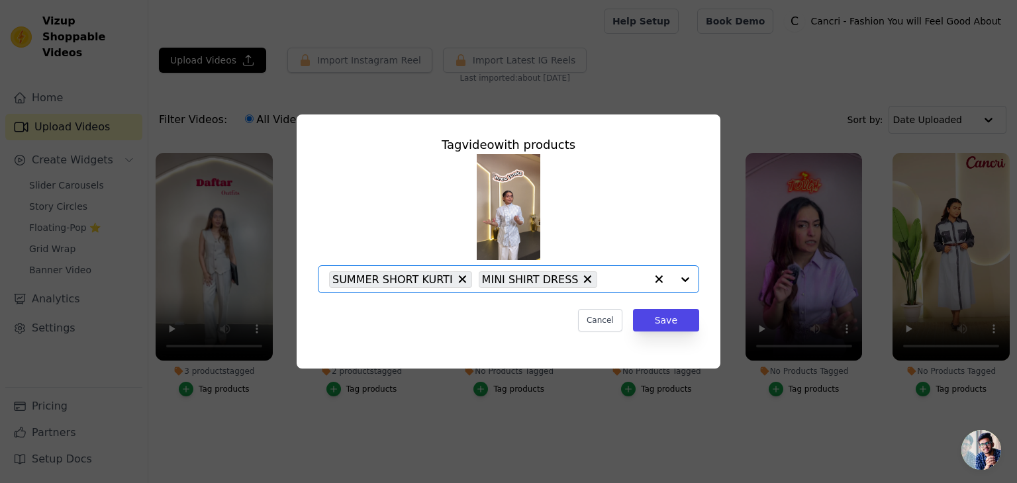
click at [612, 281] on input "2 products tagged Tag video with products Option SUMMER SHORT KURTI, MINI SHIRT…" at bounding box center [625, 279] width 42 height 13
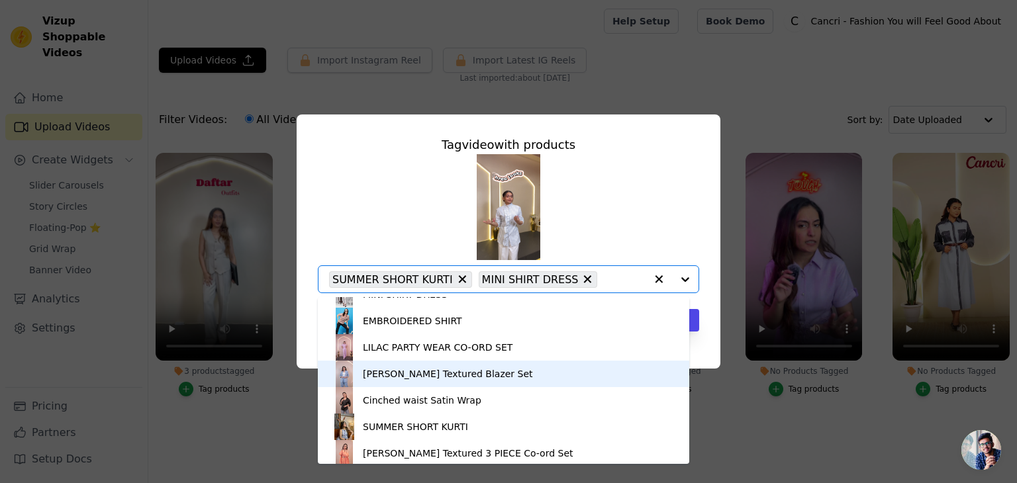
scroll to position [122, 0]
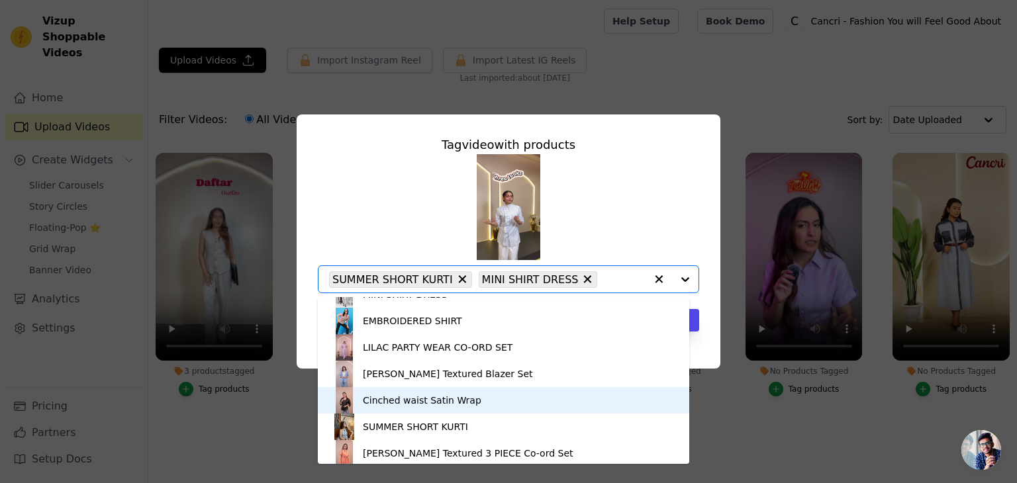
click at [422, 406] on div "Cinched waist Satin Wrap" at bounding box center [422, 400] width 119 height 13
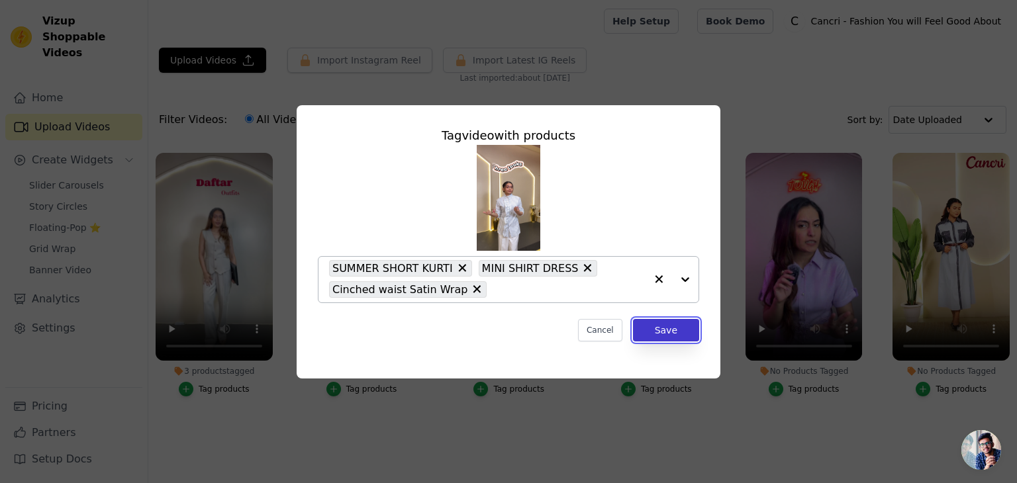
click at [674, 326] on button "Save" at bounding box center [666, 330] width 66 height 23
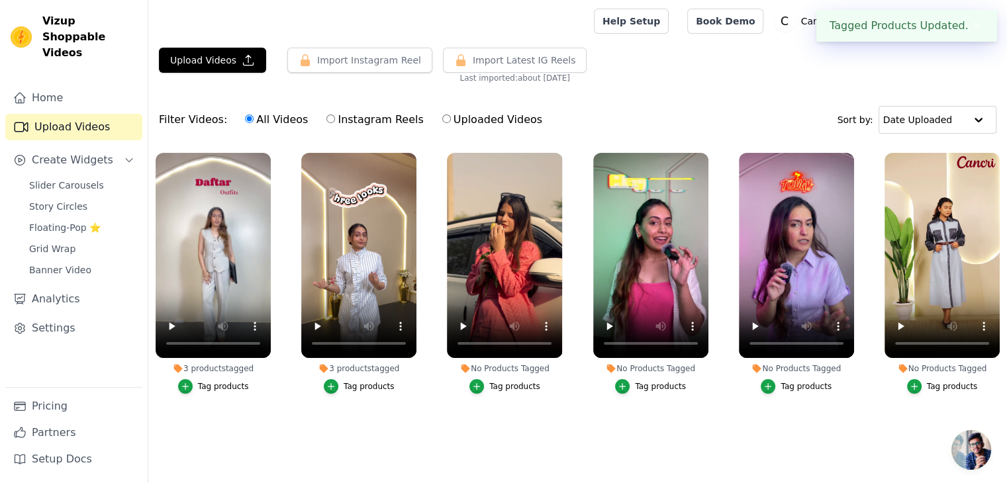
click at [509, 387] on div "Tag products" at bounding box center [514, 386] width 51 height 11
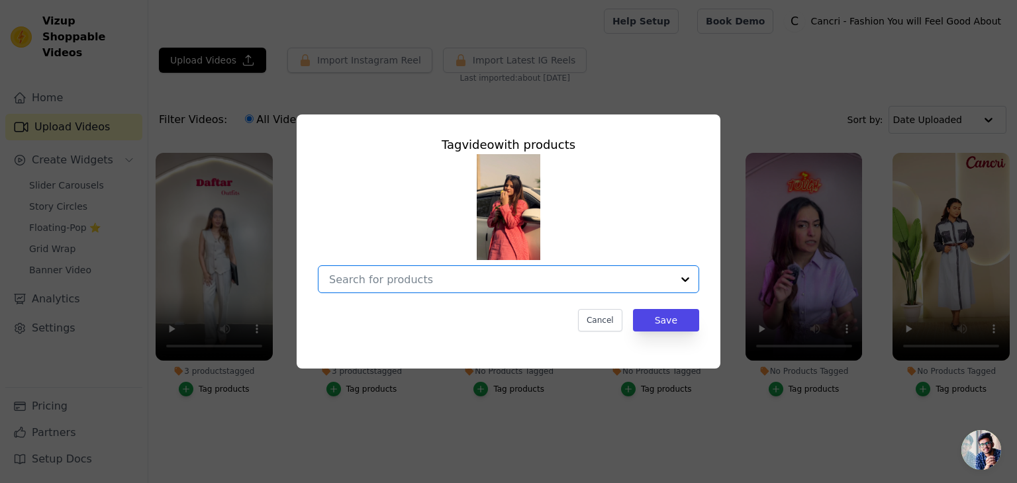
click at [451, 277] on input "No Products Tagged Tag video with products Option undefined, selected. Select i…" at bounding box center [500, 279] width 343 height 13
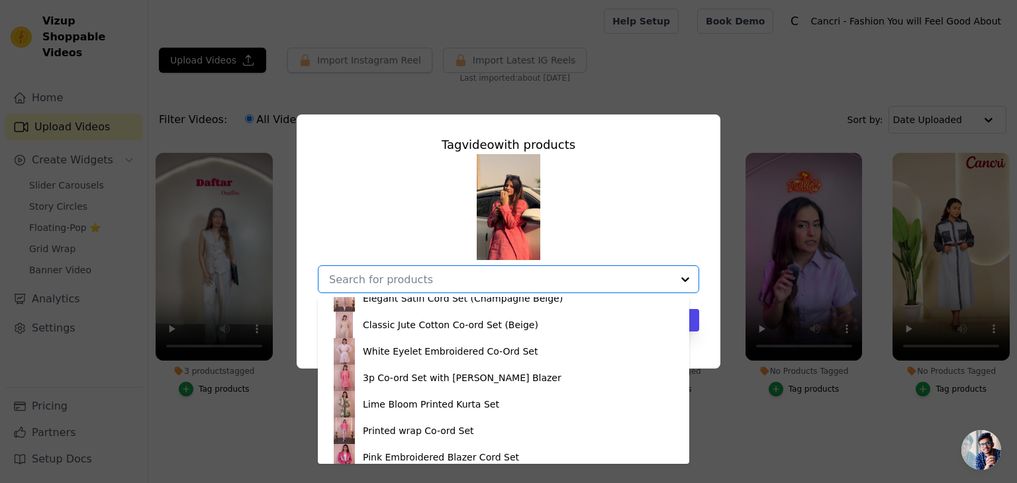
scroll to position [622, 0]
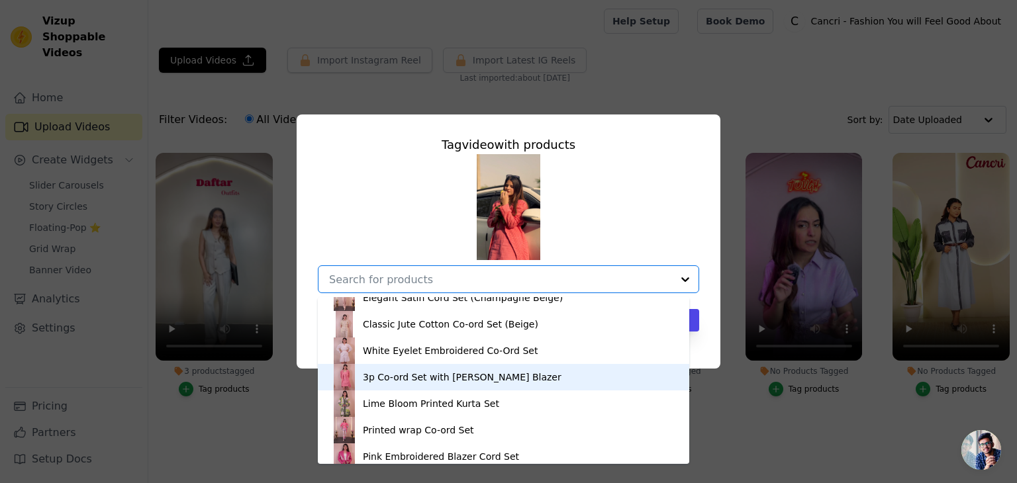
click at [415, 381] on div "3p Co-ord Set with [PERSON_NAME] Blazer" at bounding box center [462, 377] width 199 height 13
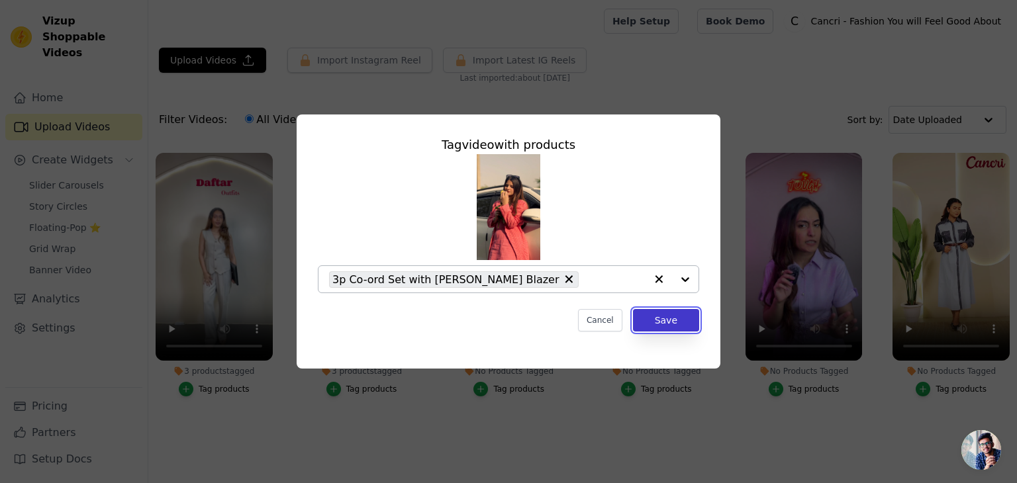
click at [671, 320] on button "Save" at bounding box center [666, 320] width 66 height 23
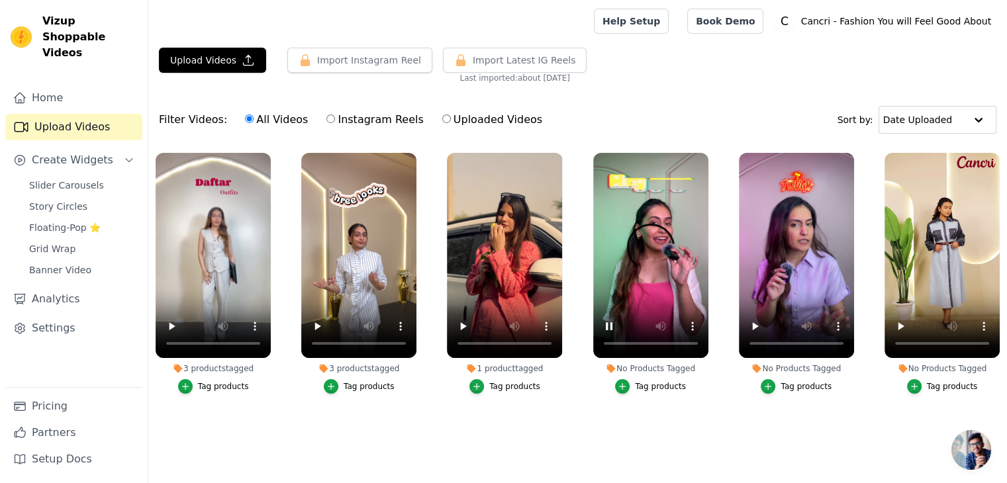
click at [661, 382] on div "Tag products" at bounding box center [660, 386] width 51 height 11
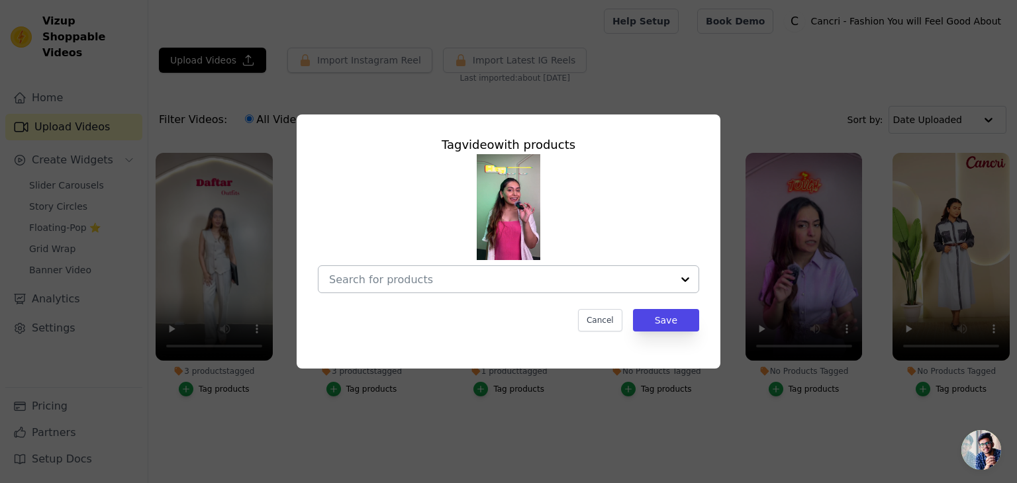
click at [515, 282] on input "No Products Tagged Tag video with products Cancel Save Tag products" at bounding box center [500, 279] width 343 height 13
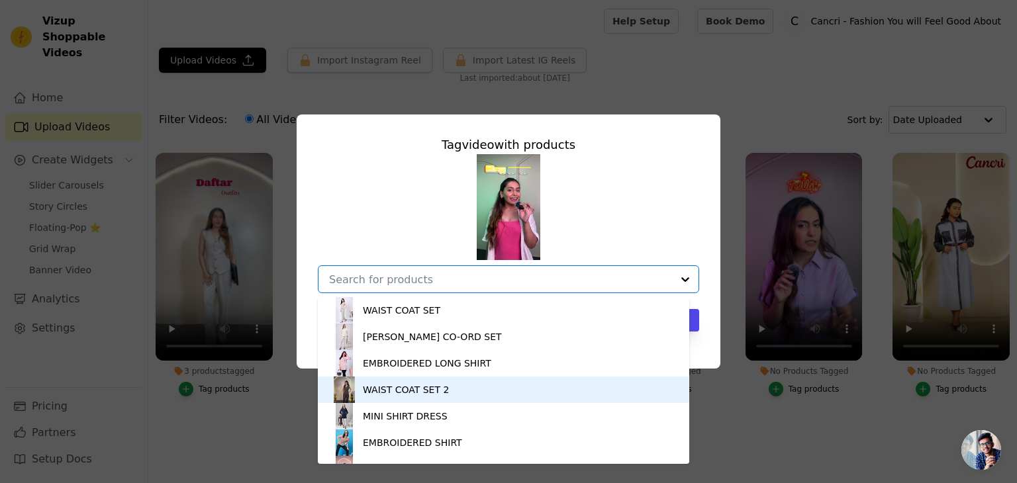
click at [409, 387] on div "WAIST COAT SET 2" at bounding box center [406, 389] width 86 height 13
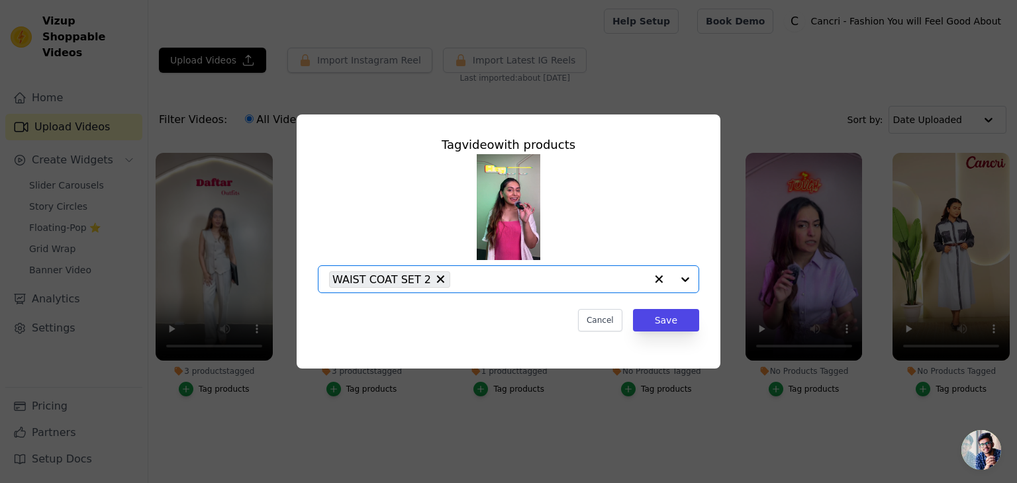
click at [558, 283] on input "No Products Tagged Tag video with products Option WAIST COAT SET 2, selected. S…" at bounding box center [551, 279] width 189 height 13
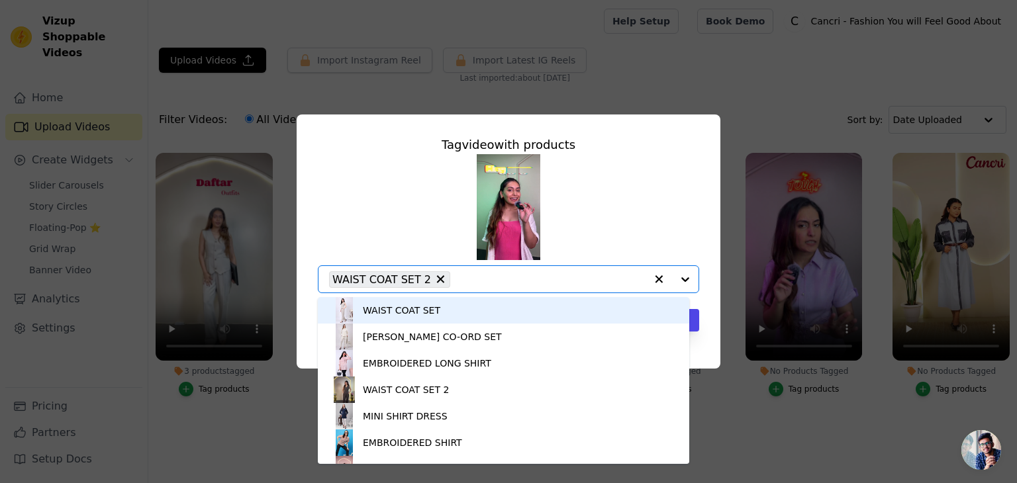
click at [426, 313] on div "WAIST COAT SET" at bounding box center [401, 310] width 77 height 13
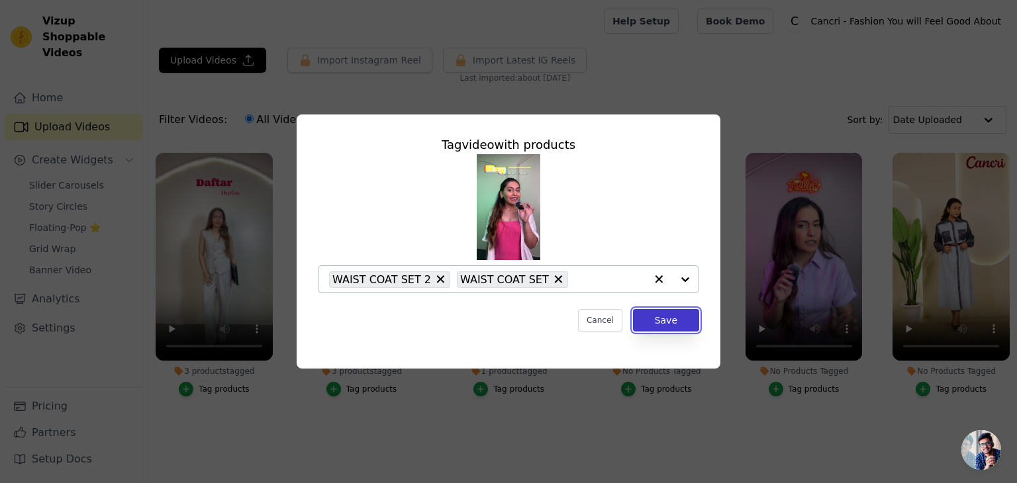
click at [669, 321] on button "Save" at bounding box center [666, 320] width 66 height 23
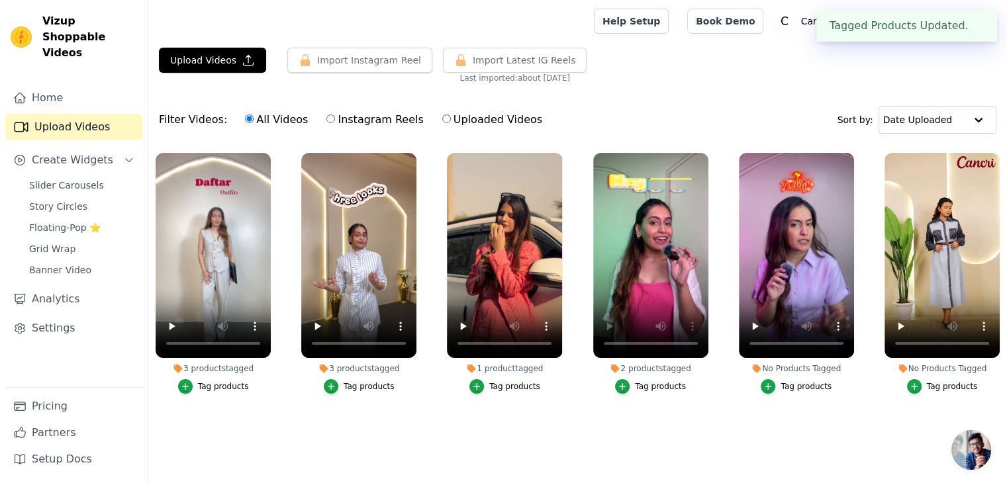
click at [814, 385] on div "Tag products" at bounding box center [806, 386] width 51 height 11
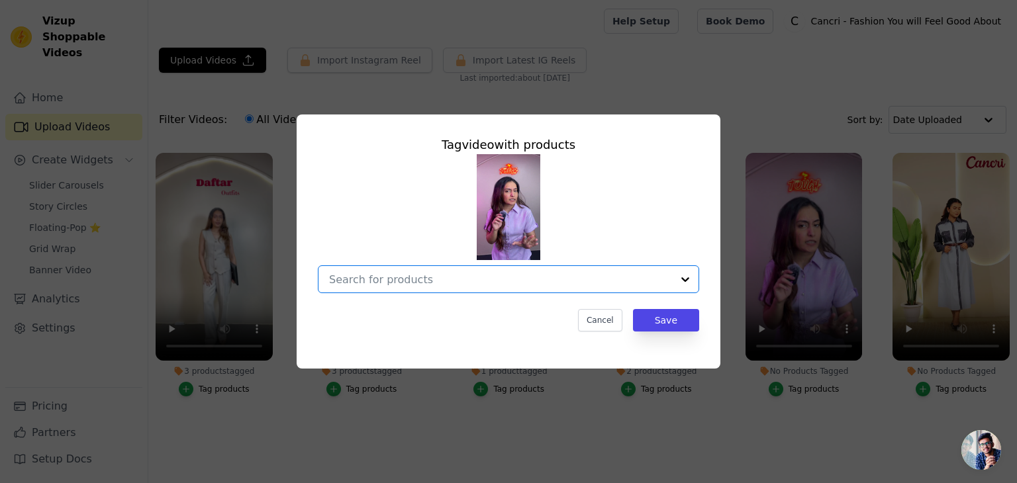
click at [469, 279] on input "No Products Tagged Tag video with products Option undefined, selected. Select i…" at bounding box center [500, 279] width 343 height 13
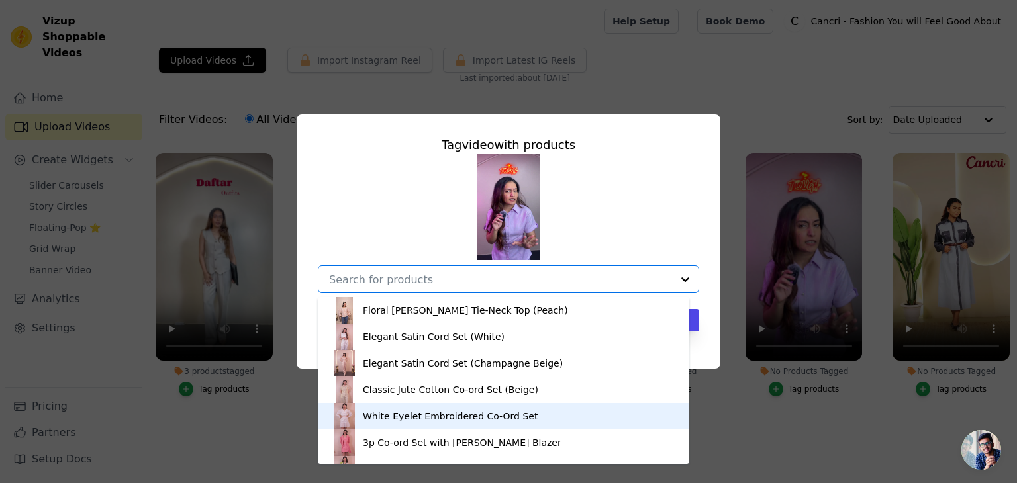
scroll to position [556, 0]
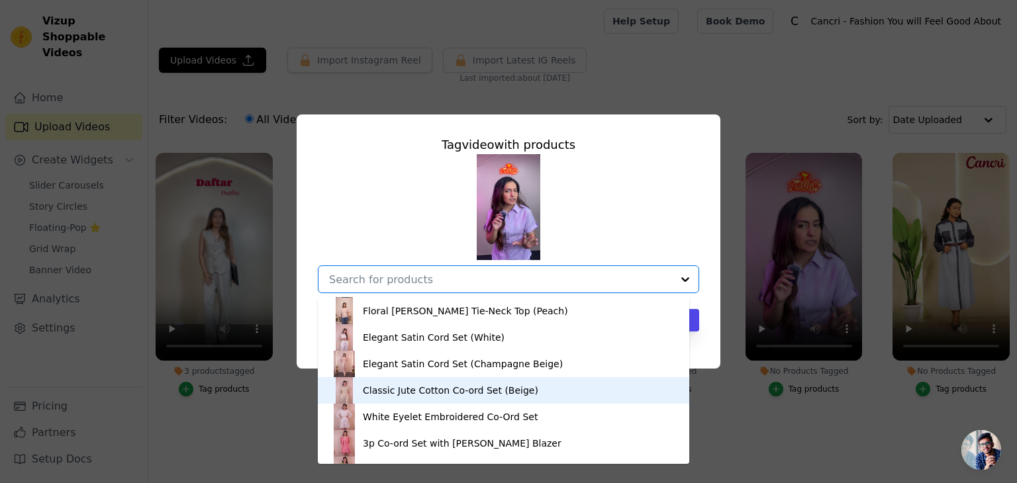
click at [403, 387] on div "Classic Jute Cotton Co-ord Set (Beige)" at bounding box center [450, 390] width 175 height 13
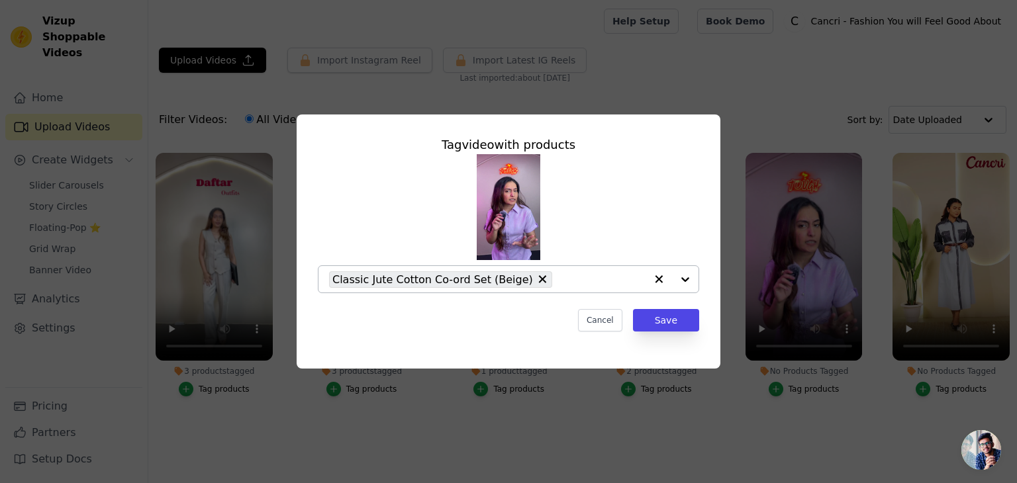
click at [565, 287] on div "Classic Jute Cotton Co-ord Set (Beige)" at bounding box center [487, 279] width 317 height 26
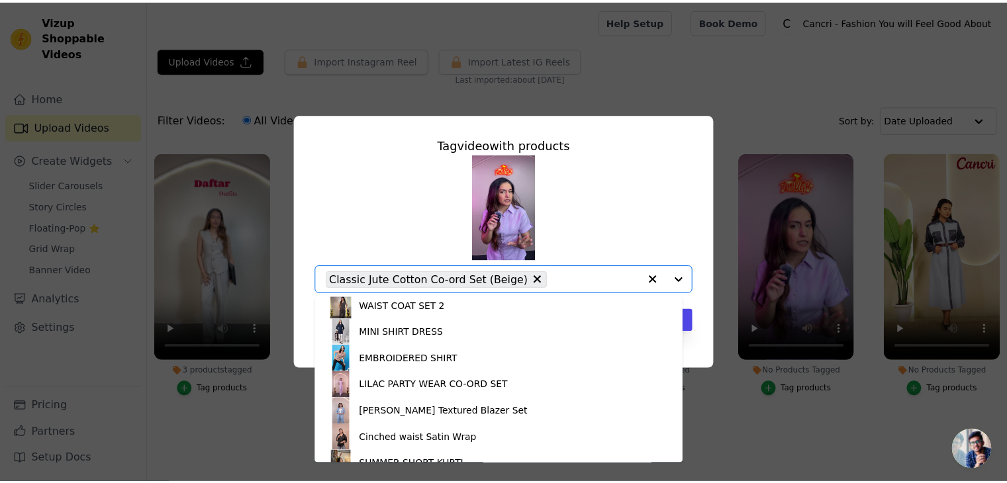
scroll to position [83, 0]
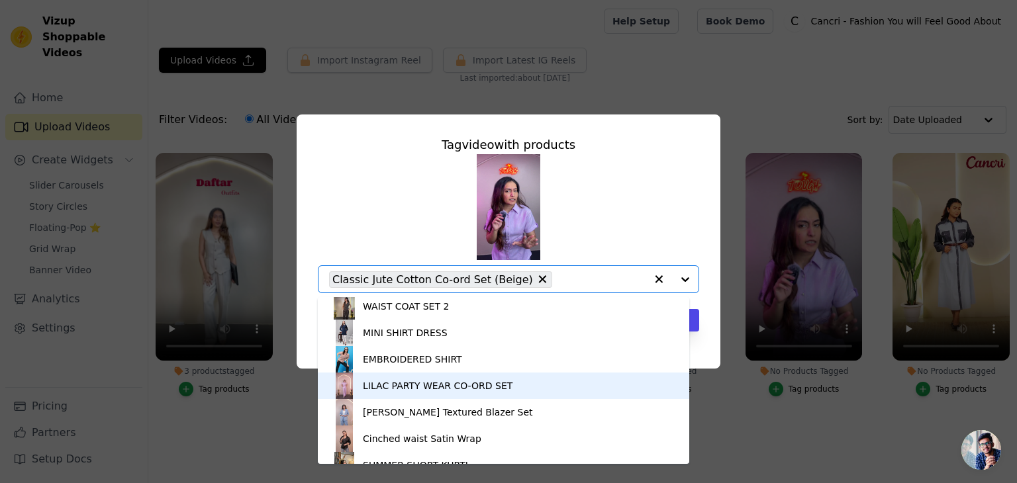
click at [413, 392] on div "LILAC PARTY WEAR CO-ORD SET" at bounding box center [503, 386] width 345 height 26
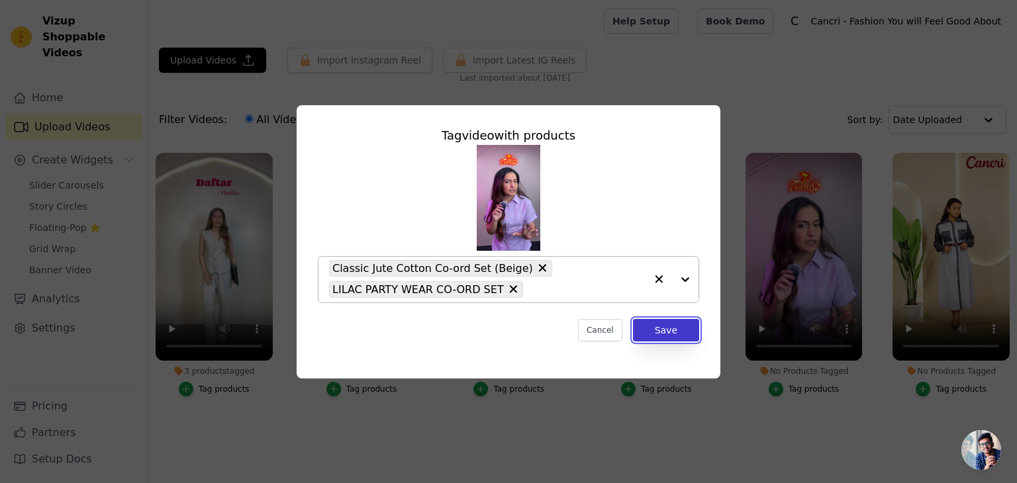
click at [680, 324] on button "Save" at bounding box center [666, 330] width 66 height 23
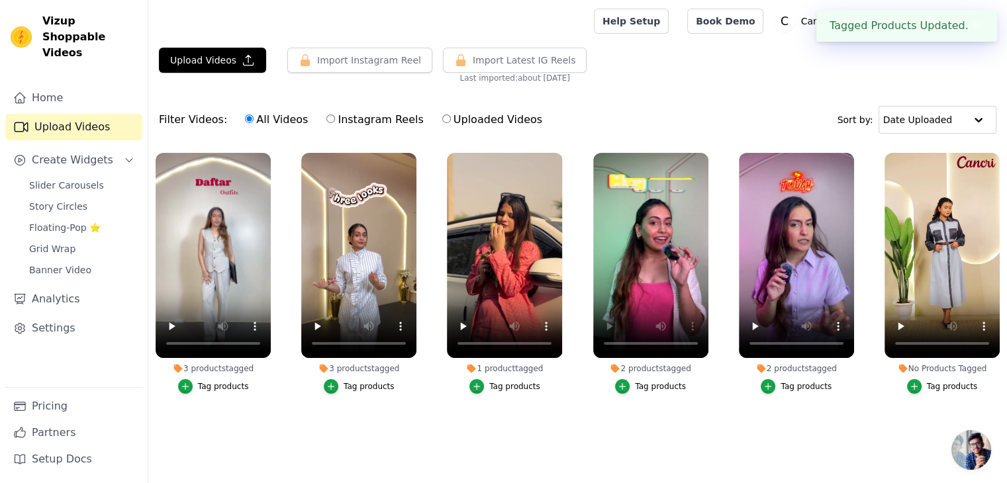
click at [665, 107] on div "Filter Videos: All Videos Instagram Reels Uploaded Videos Sort by: Date Uploaded" at bounding box center [577, 120] width 859 height 52
